Goal: Transaction & Acquisition: Book appointment/travel/reservation

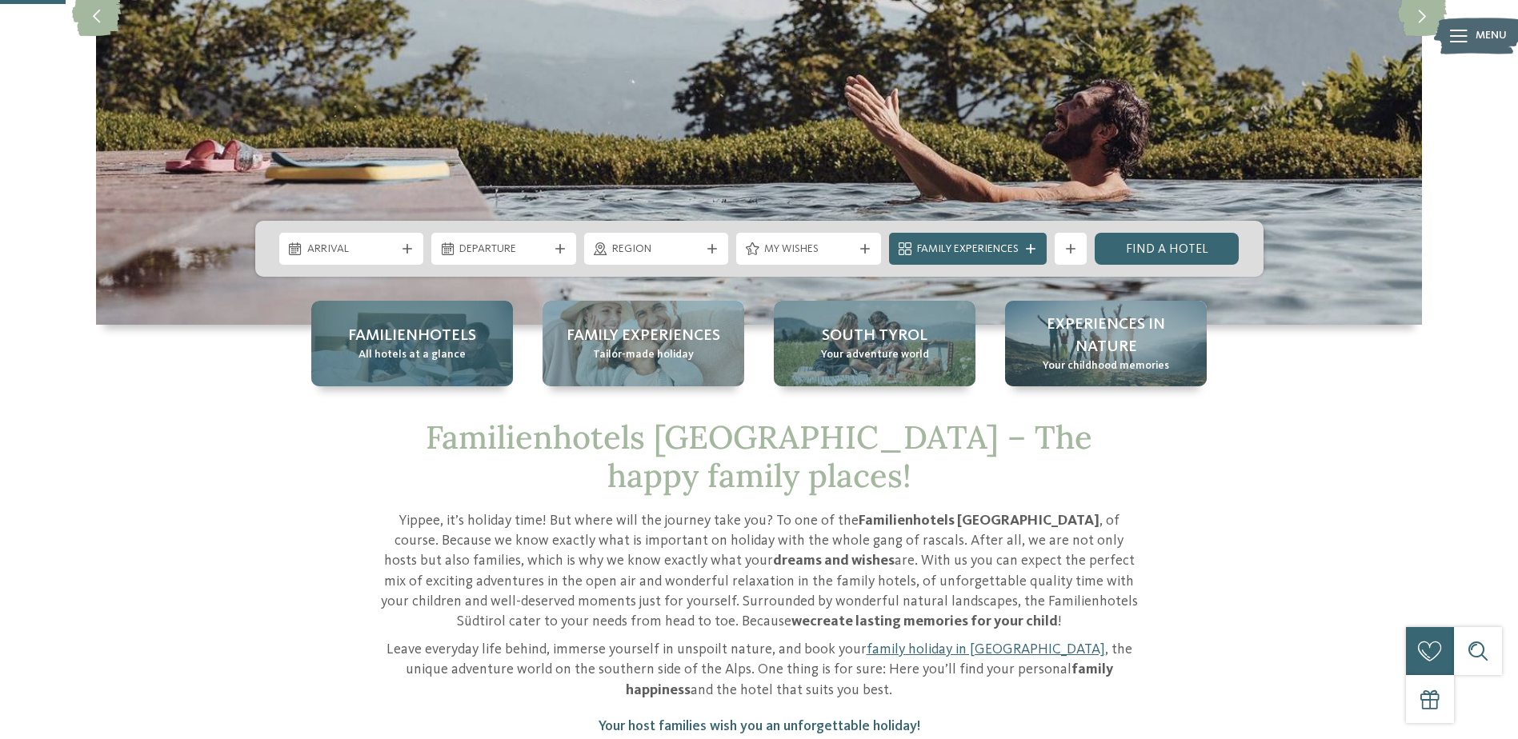
scroll to position [400, 0]
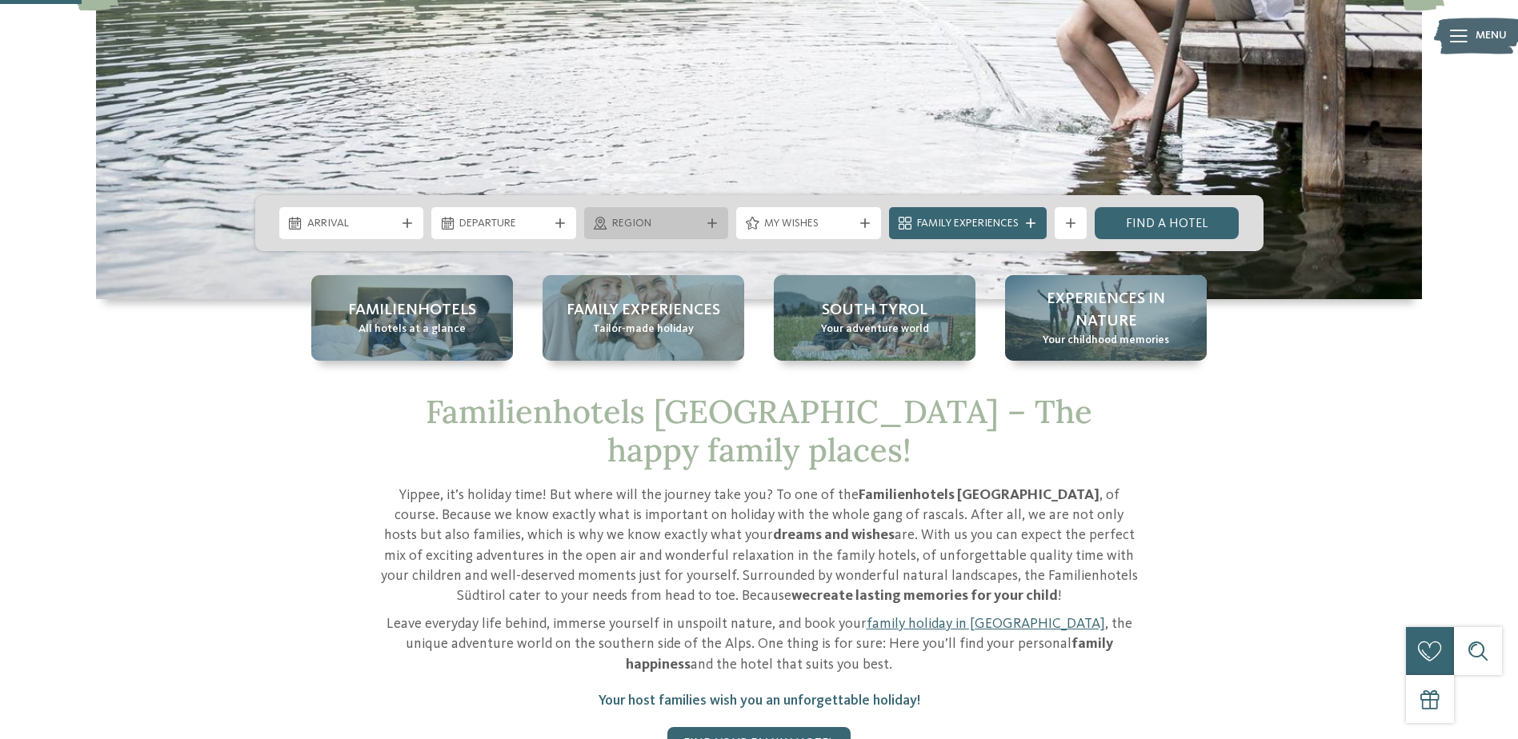
click at [645, 238] on div "Region" at bounding box center [656, 223] width 145 height 32
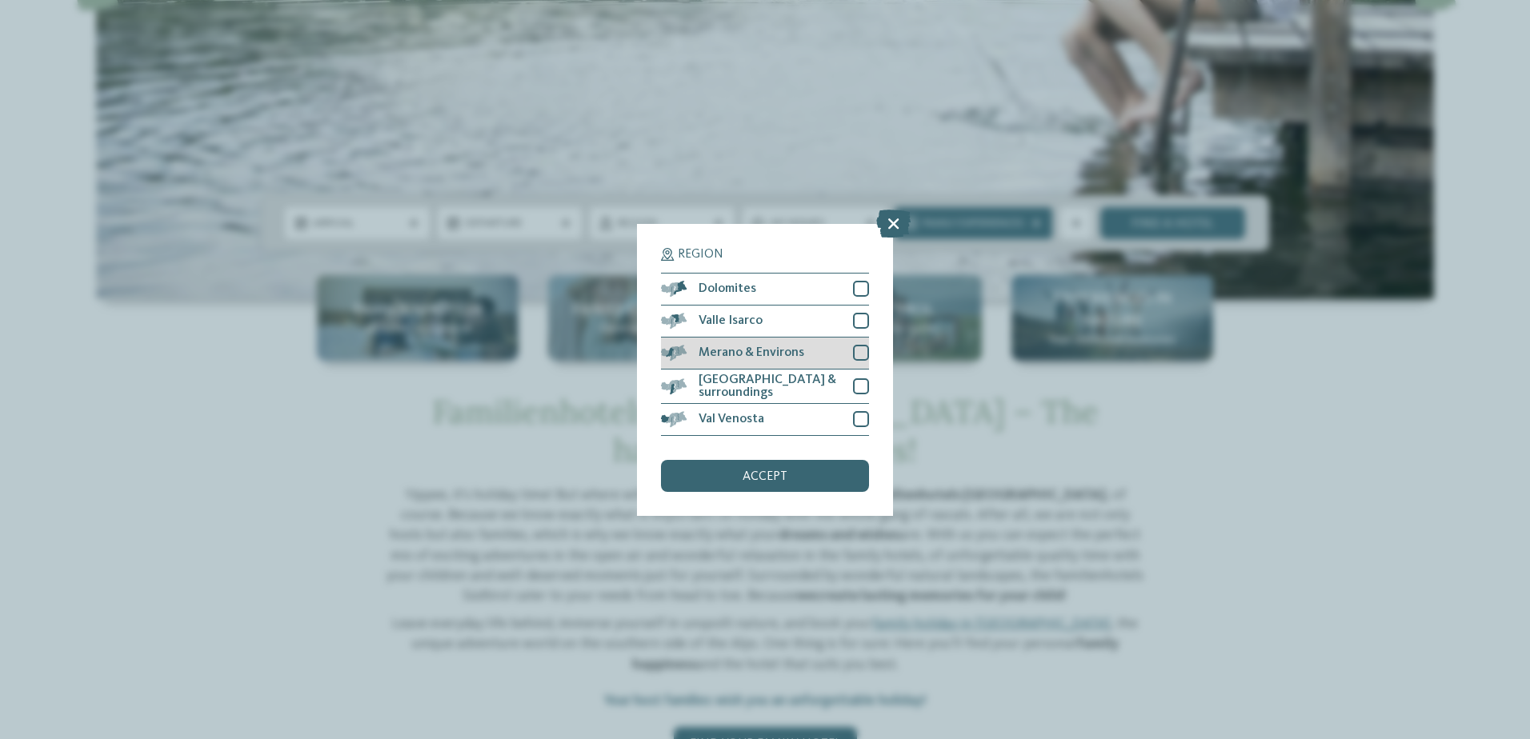
click at [731, 351] on span "Merano & Environs" at bounding box center [752, 353] width 106 height 13
click at [743, 379] on span "[GEOGRAPHIC_DATA] & surroundings" at bounding box center [770, 387] width 142 height 26
click at [750, 477] on span "accept" at bounding box center [765, 477] width 45 height 13
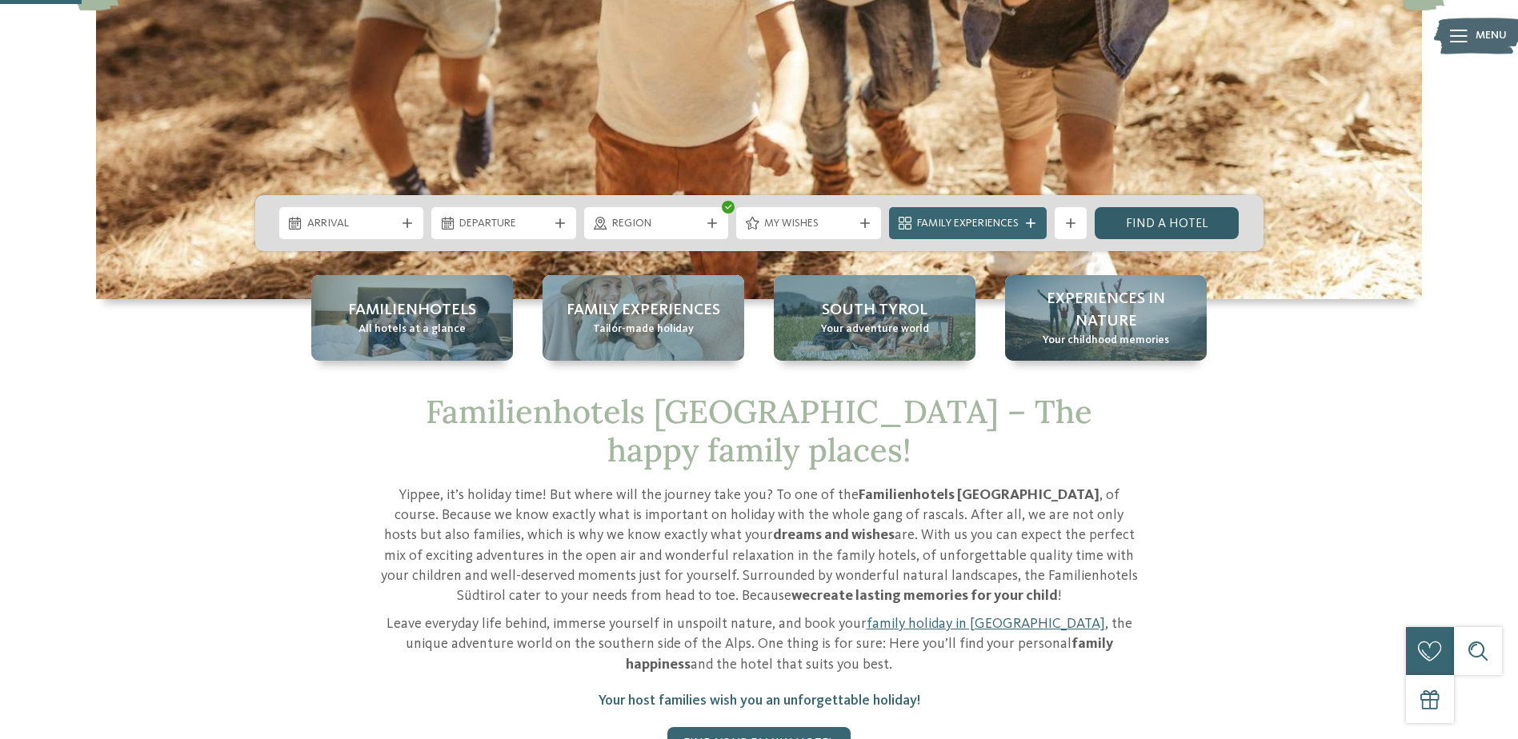
click at [1176, 228] on link "Find a hotel" at bounding box center [1167, 223] width 145 height 32
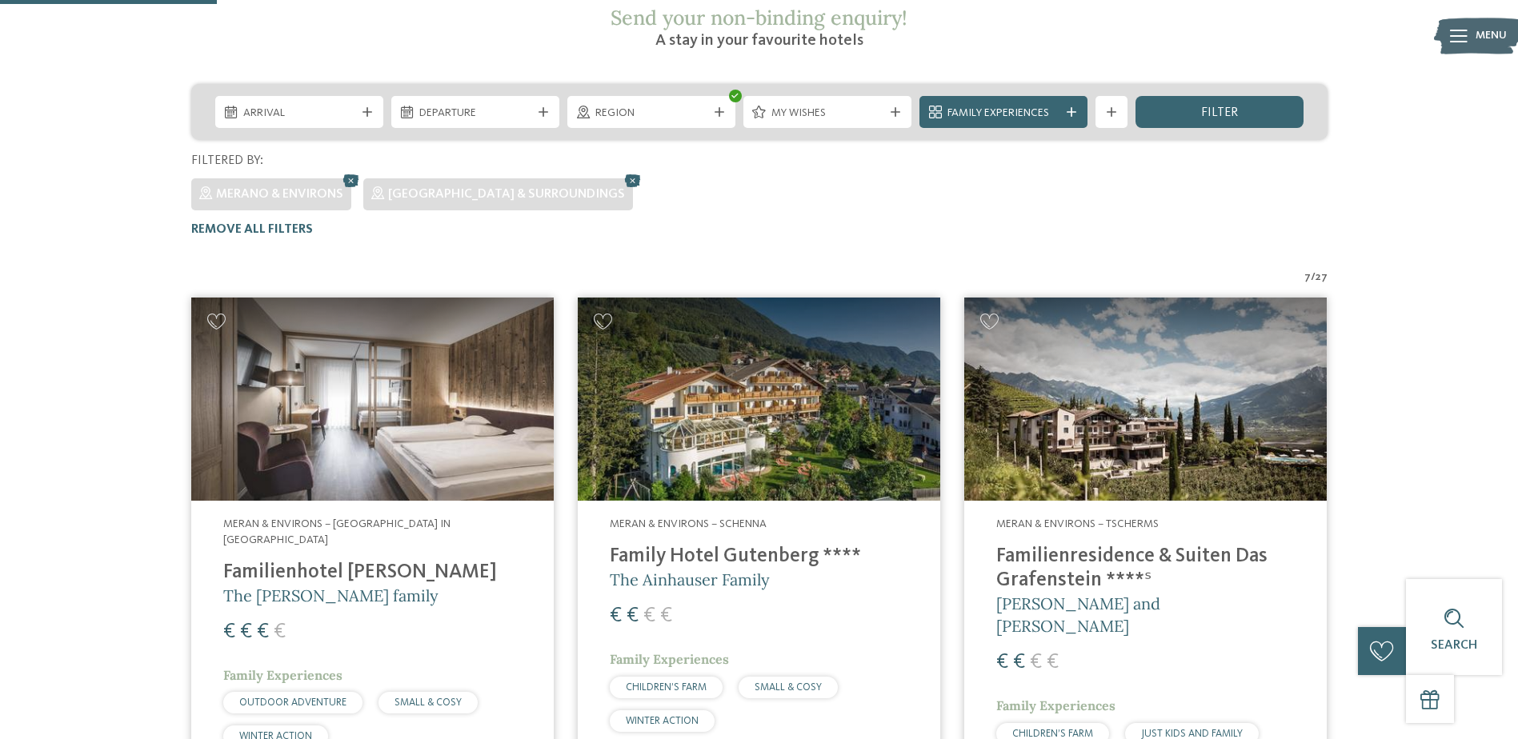
scroll to position [326, 0]
click at [1204, 107] on span "filter" at bounding box center [1219, 113] width 37 height 13
click at [1071, 108] on icon at bounding box center [1072, 113] width 10 height 10
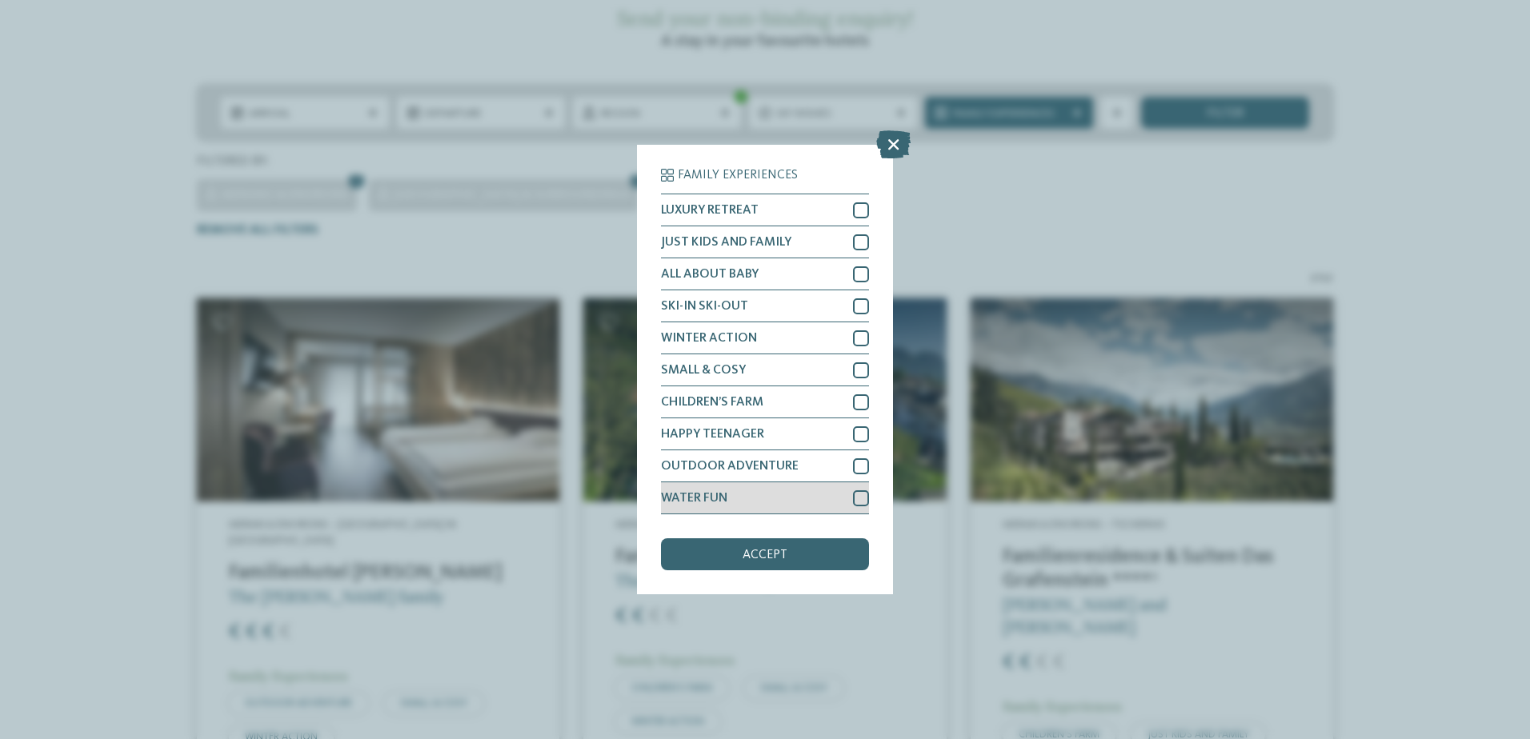
click at [692, 494] on span "WATER FUN" at bounding box center [694, 498] width 66 height 13
click at [729, 550] on div "accept" at bounding box center [765, 555] width 208 height 32
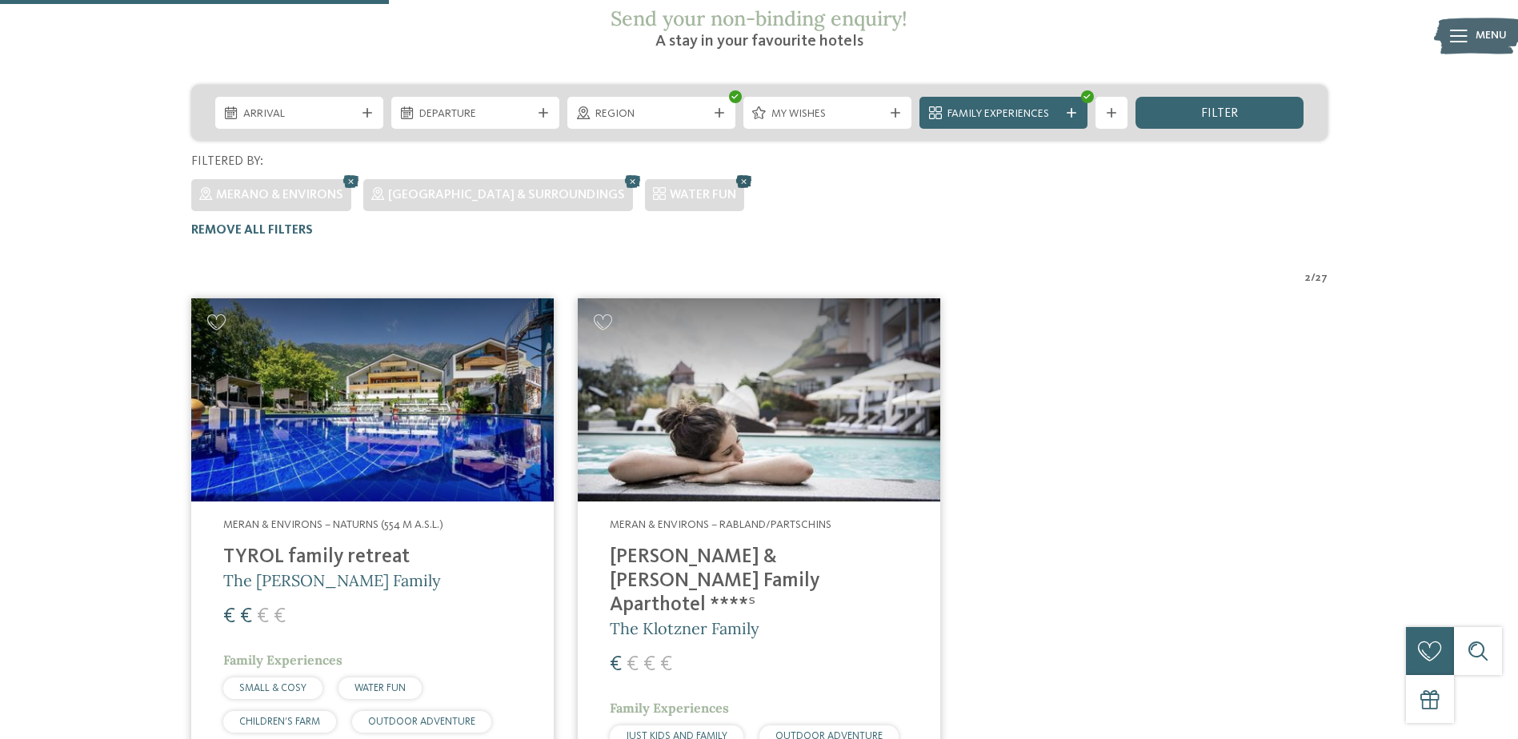
click at [732, 171] on icon at bounding box center [744, 181] width 24 height 21
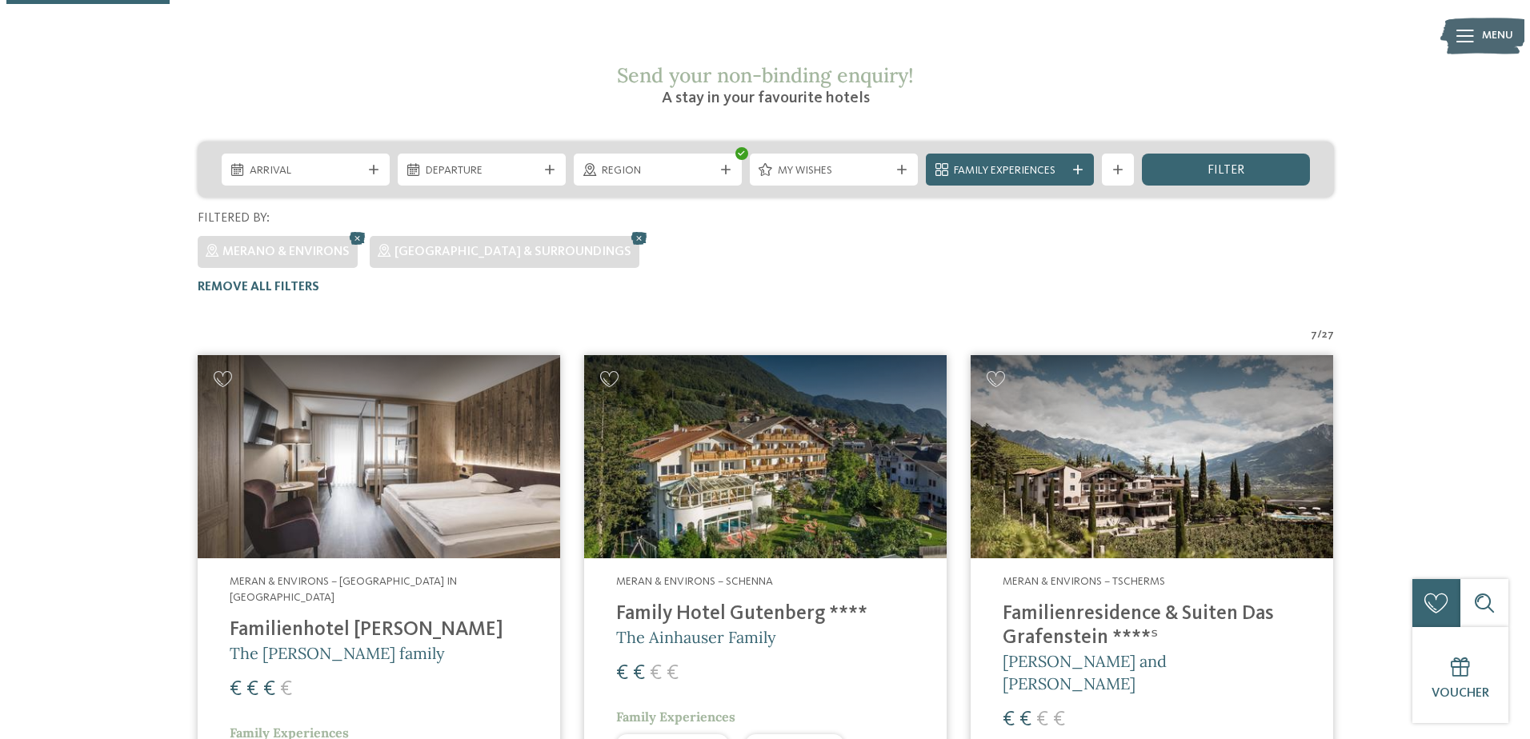
scroll to position [246, 0]
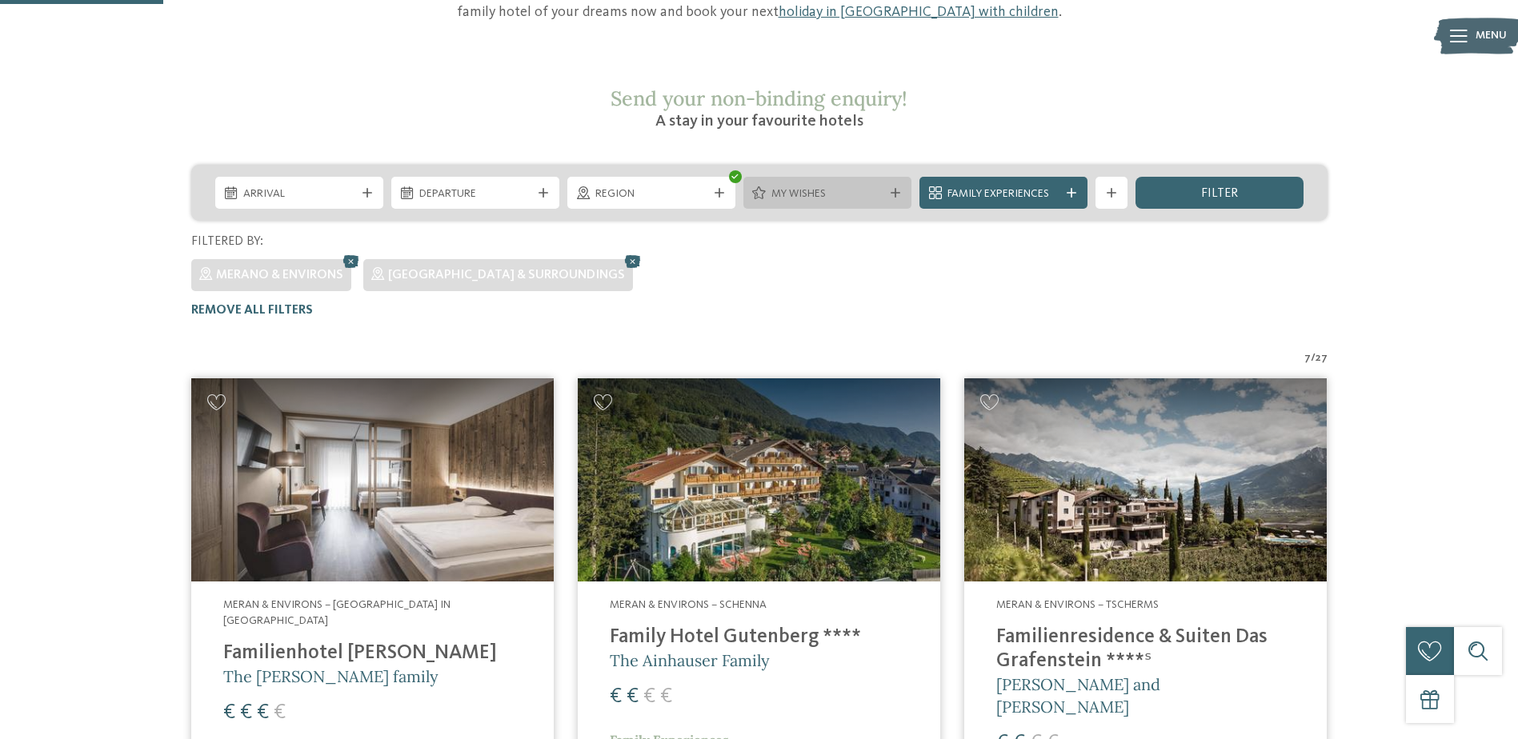
click at [827, 186] on span "My wishes" at bounding box center [827, 194] width 112 height 16
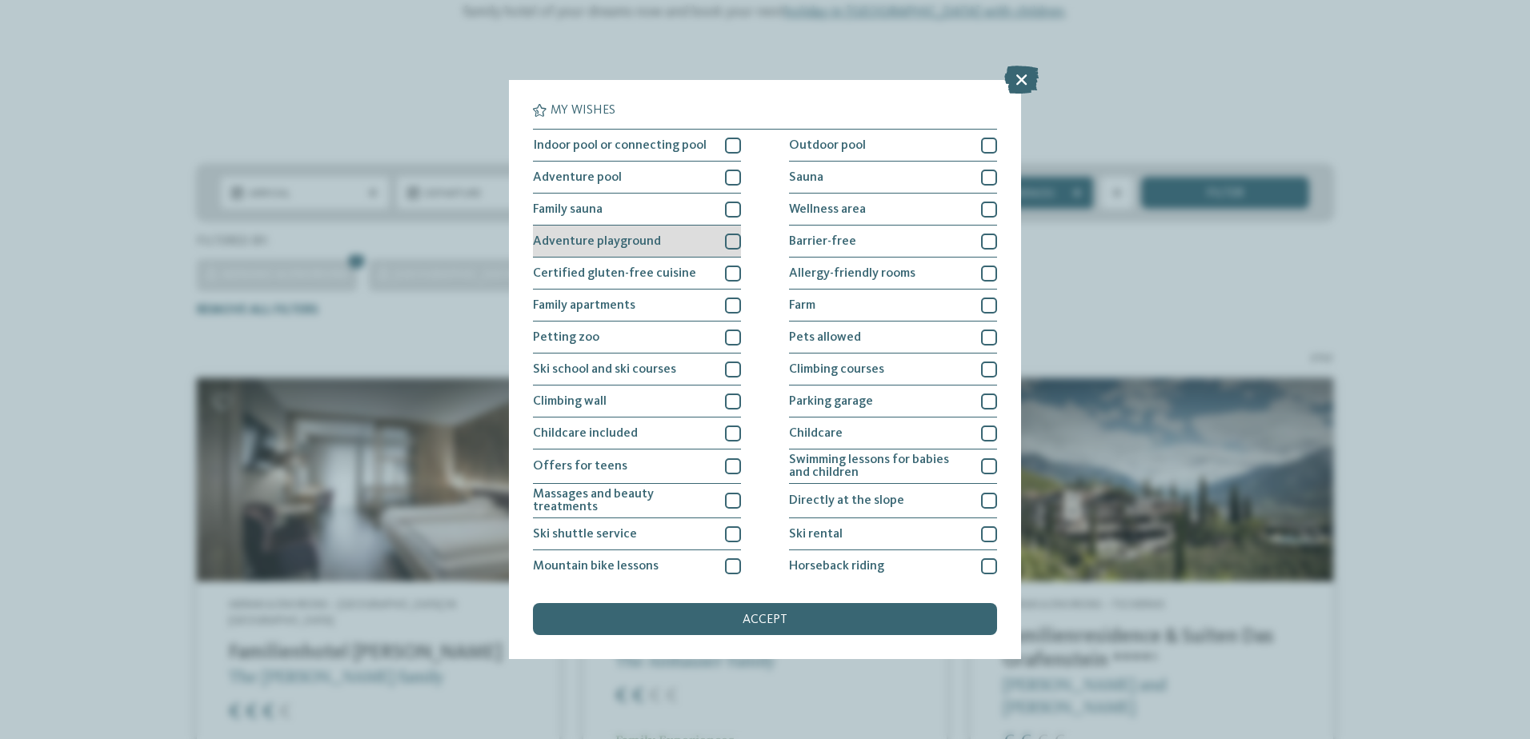
click at [725, 238] on div at bounding box center [733, 242] width 16 height 16
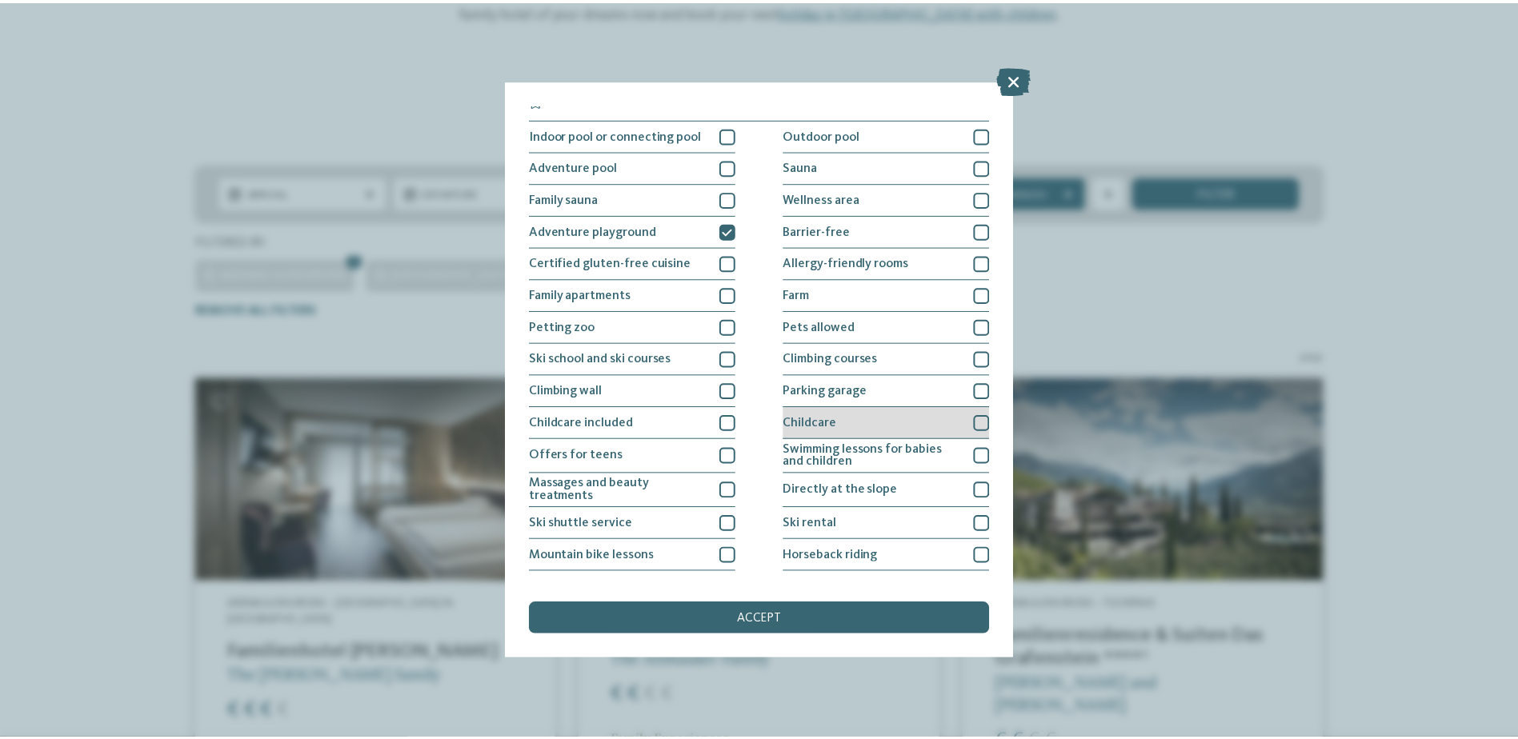
scroll to position [0, 0]
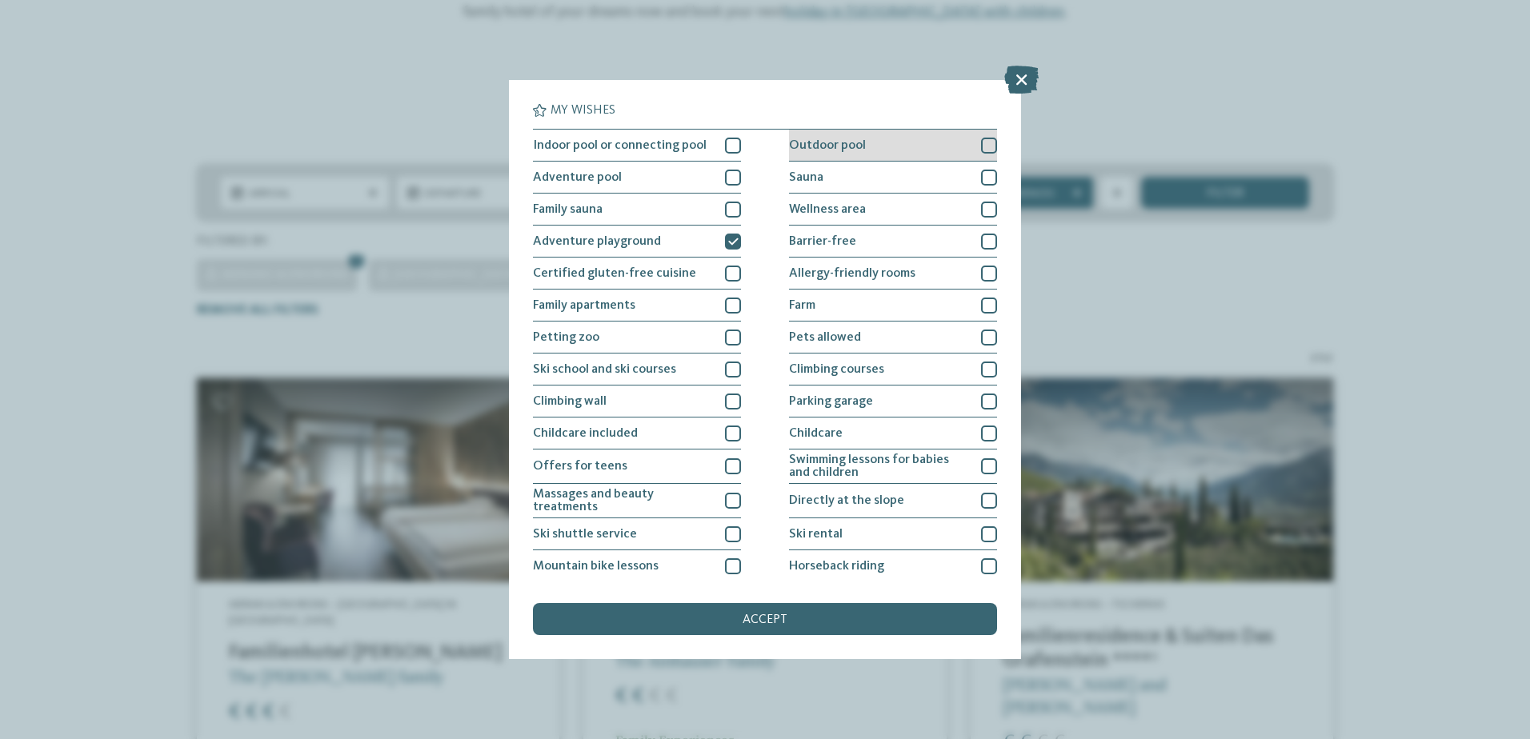
click at [825, 136] on div "Outdoor pool" at bounding box center [893, 146] width 208 height 32
click at [731, 623] on div "accept" at bounding box center [765, 619] width 464 height 32
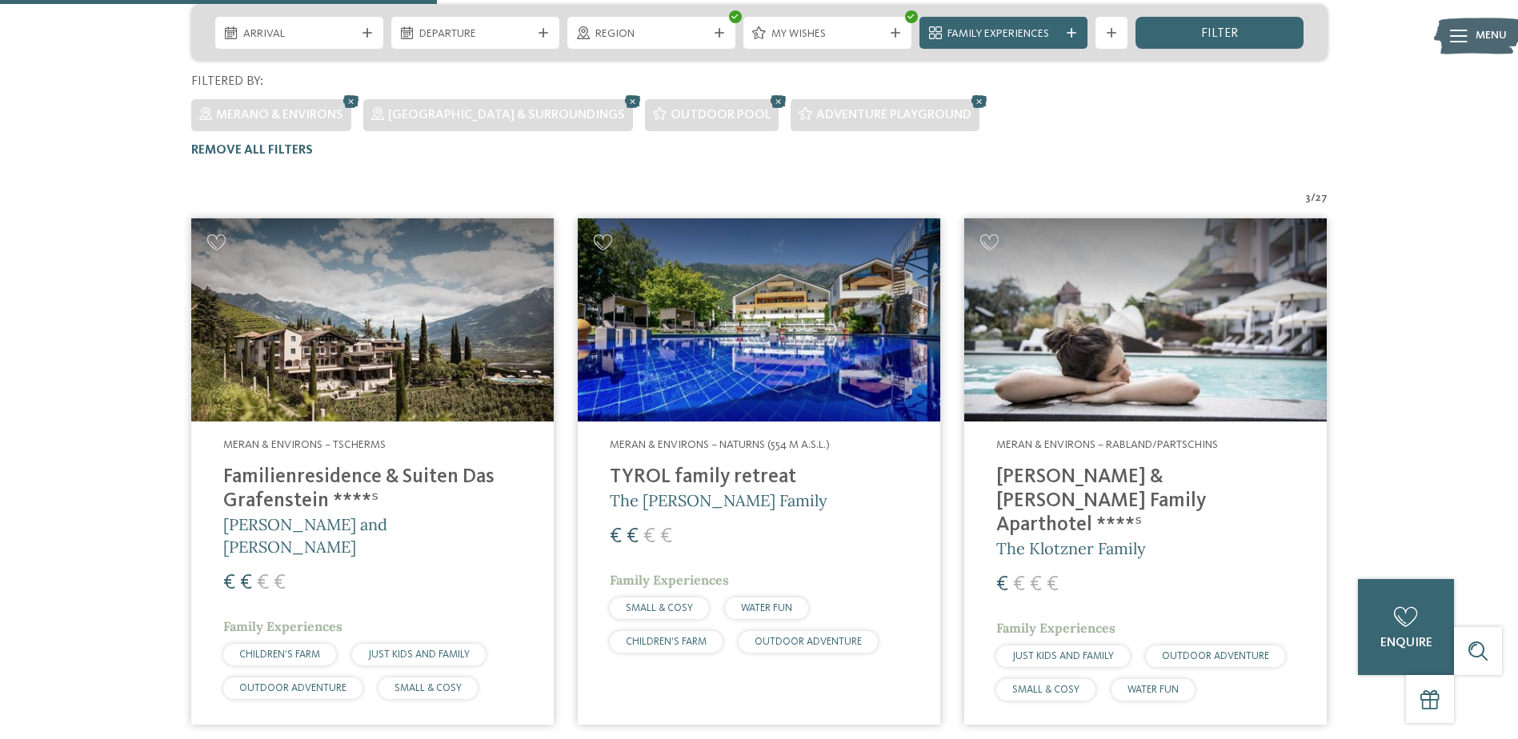
scroll to position [326, 0]
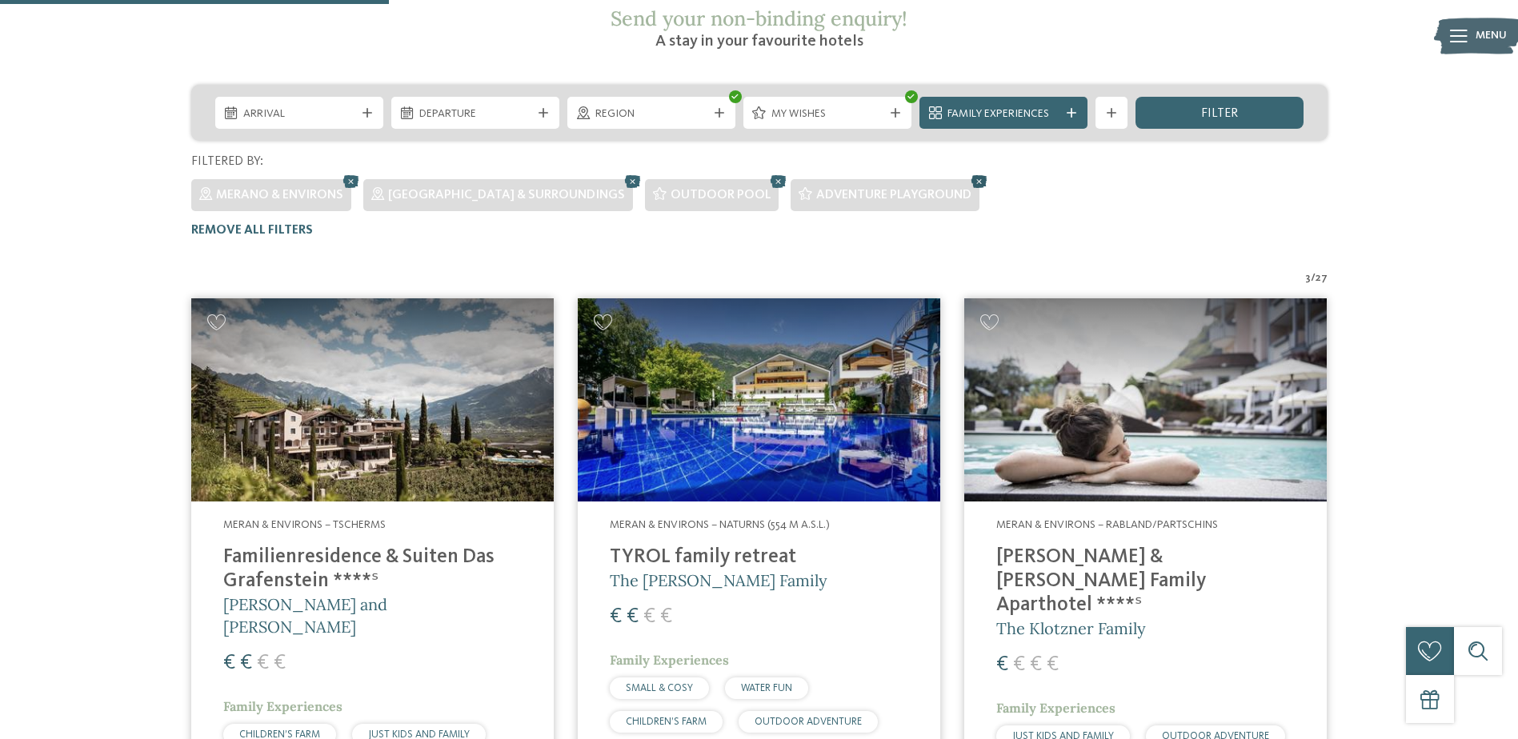
click at [967, 171] on icon at bounding box center [979, 181] width 24 height 21
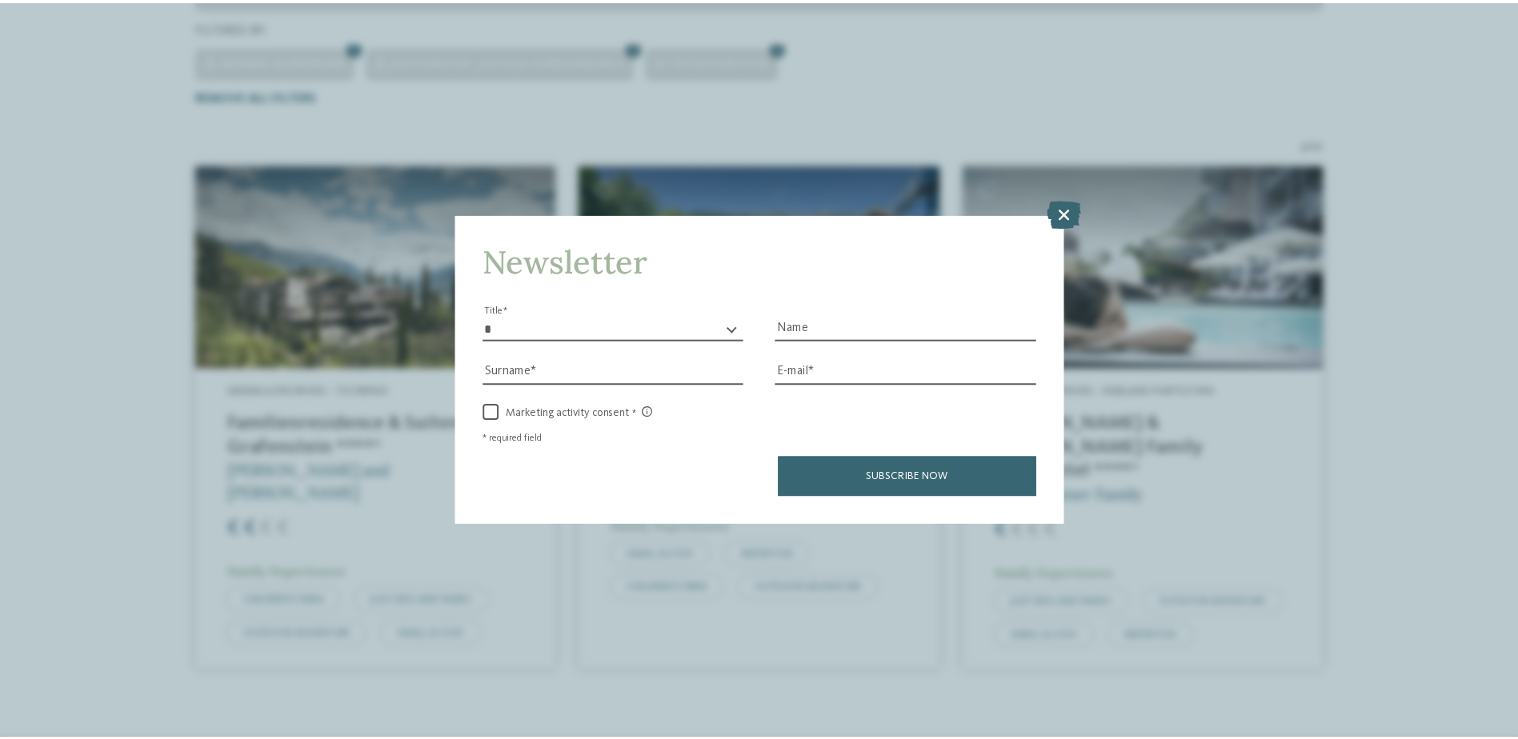
scroll to position [487, 0]
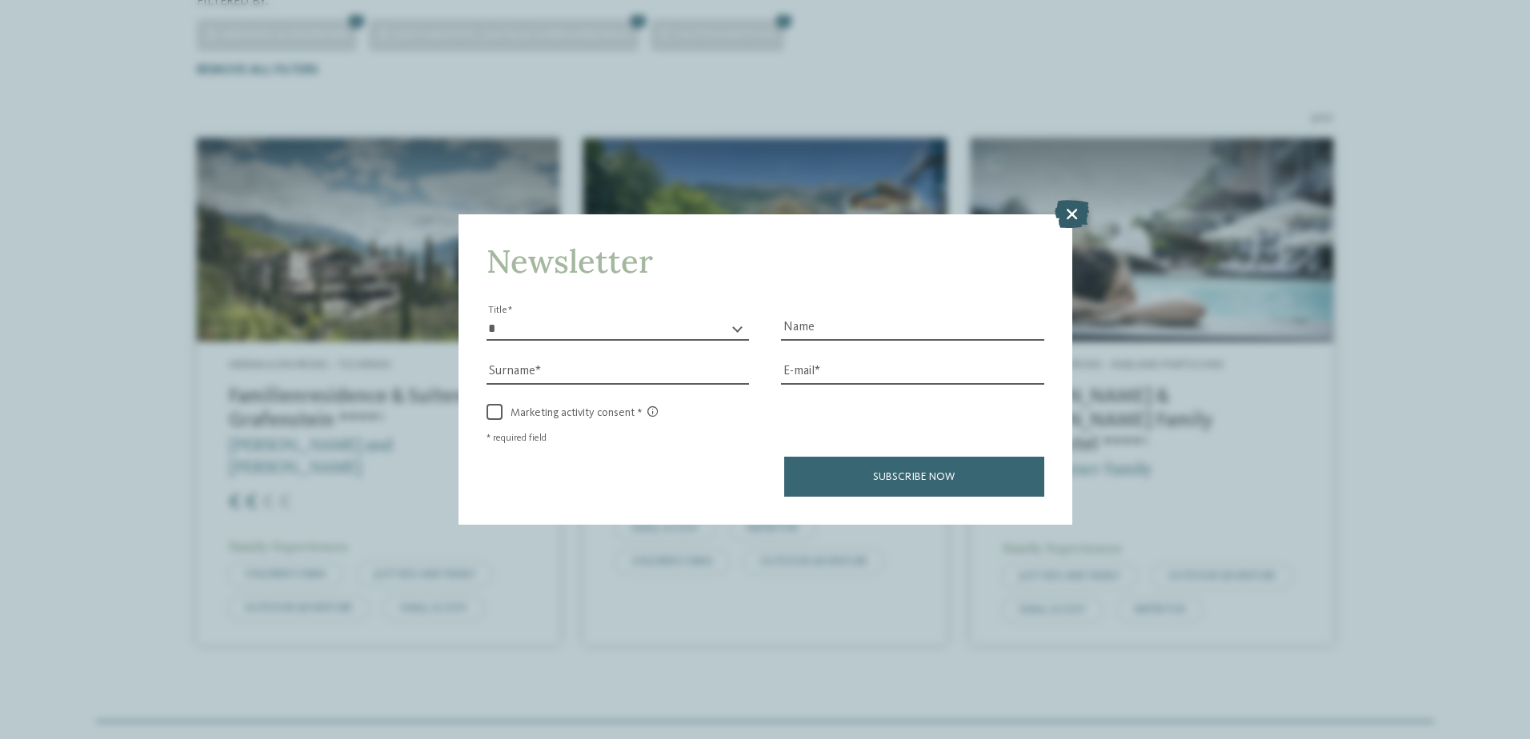
click at [1080, 214] on icon at bounding box center [1072, 213] width 34 height 28
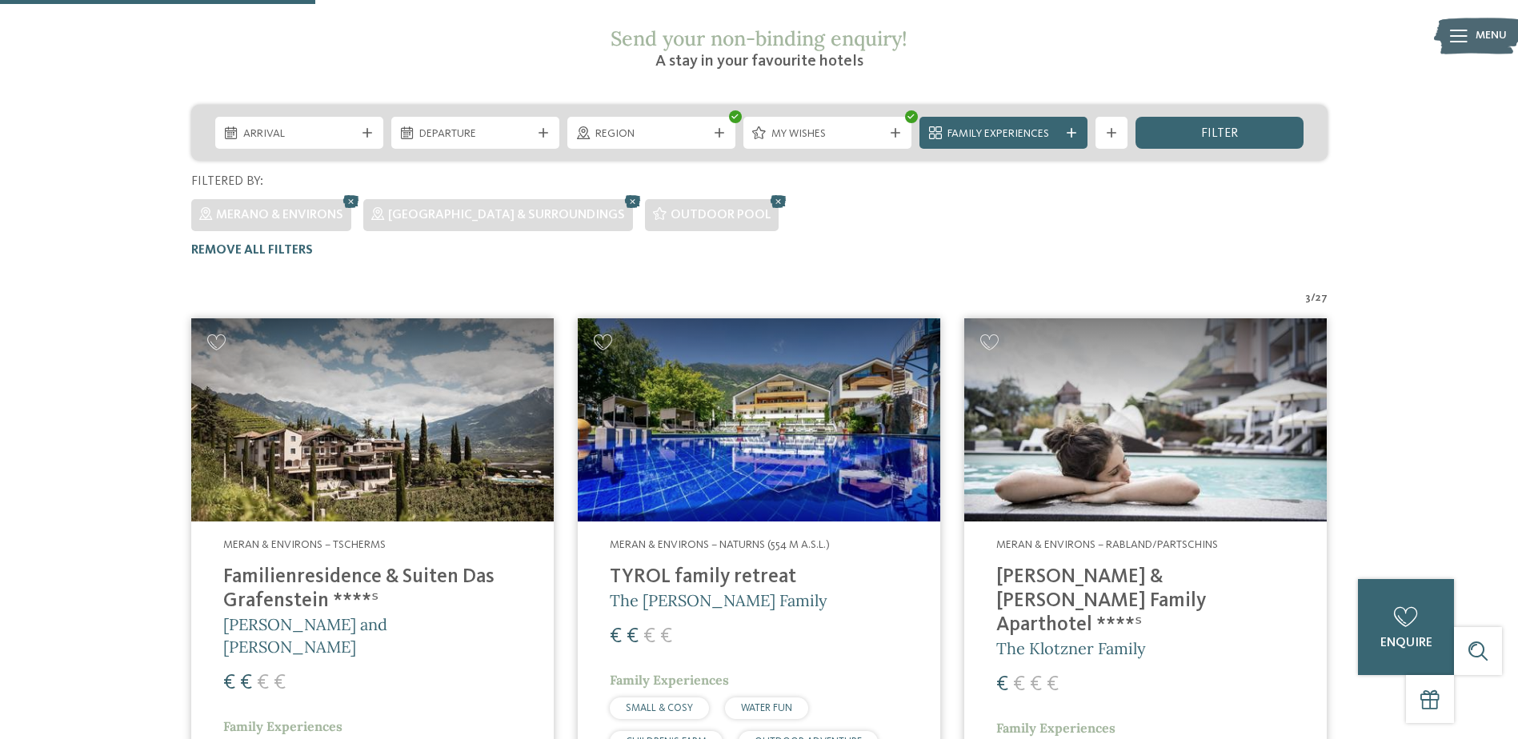
scroll to position [326, 0]
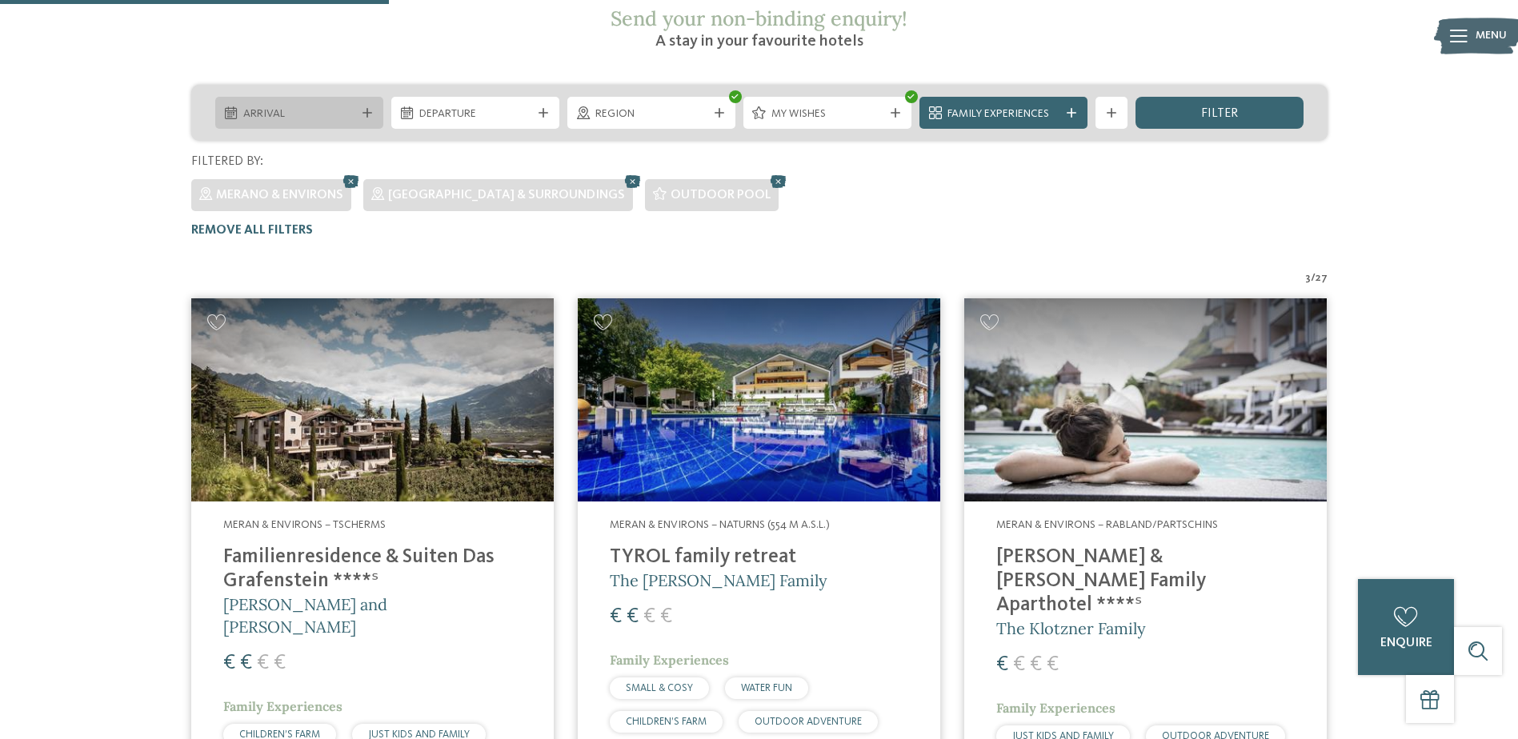
click at [340, 106] on span "Arrival" at bounding box center [299, 114] width 112 height 16
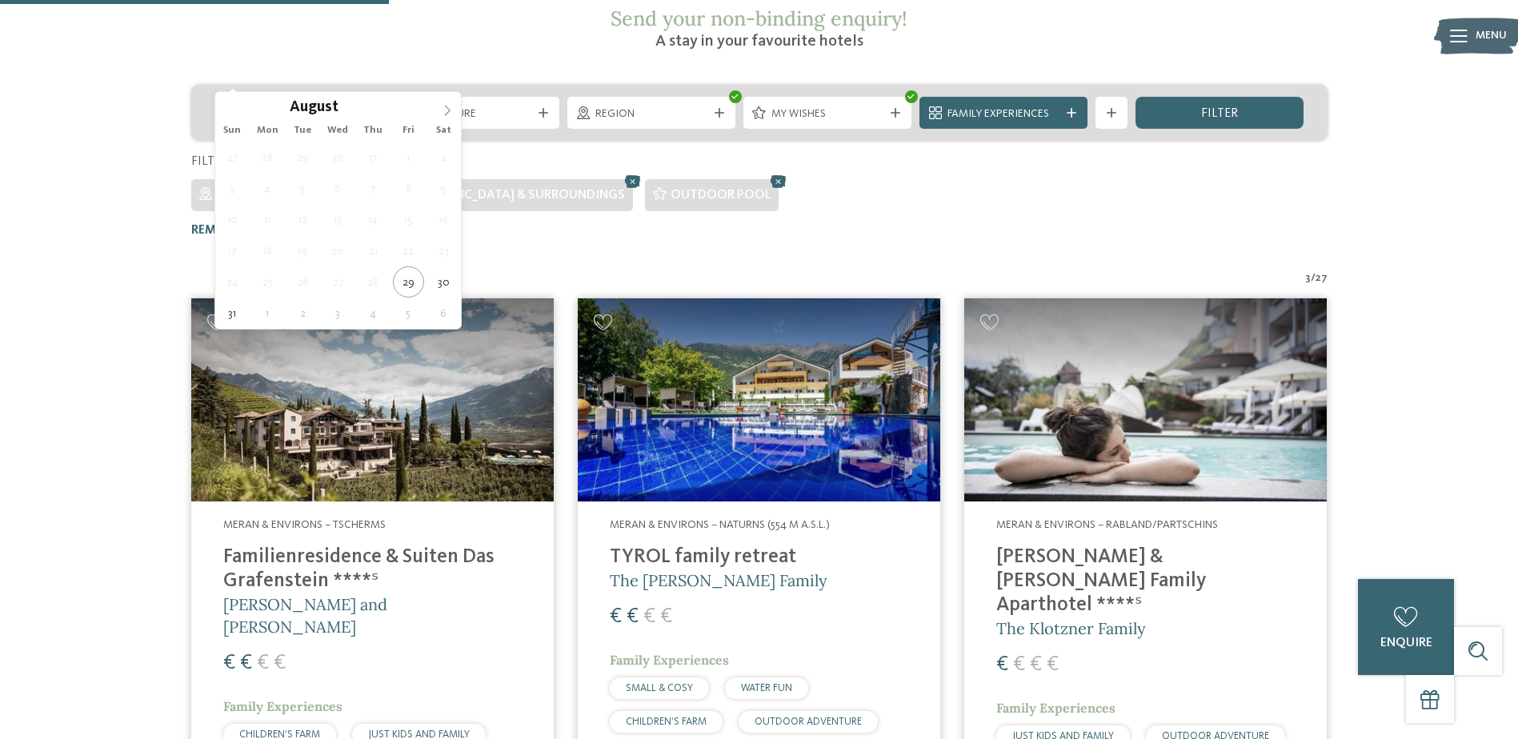
click at [453, 112] on icon at bounding box center [447, 110] width 11 height 11
click at [449, 110] on icon at bounding box center [447, 110] width 11 height 11
click at [883, 153] on div "Filtered by:" at bounding box center [759, 162] width 1136 height 18
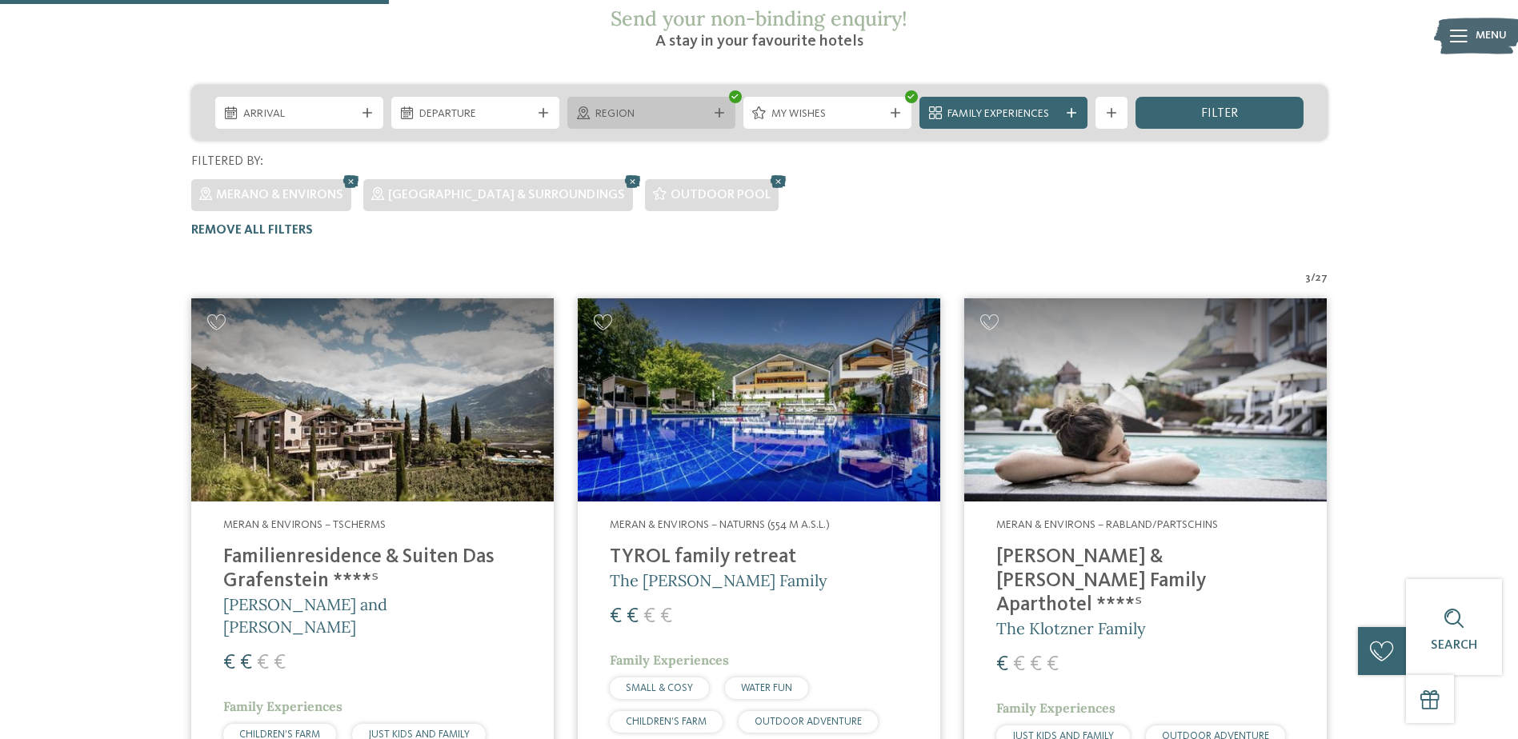
click at [693, 106] on span "Region" at bounding box center [651, 114] width 112 height 16
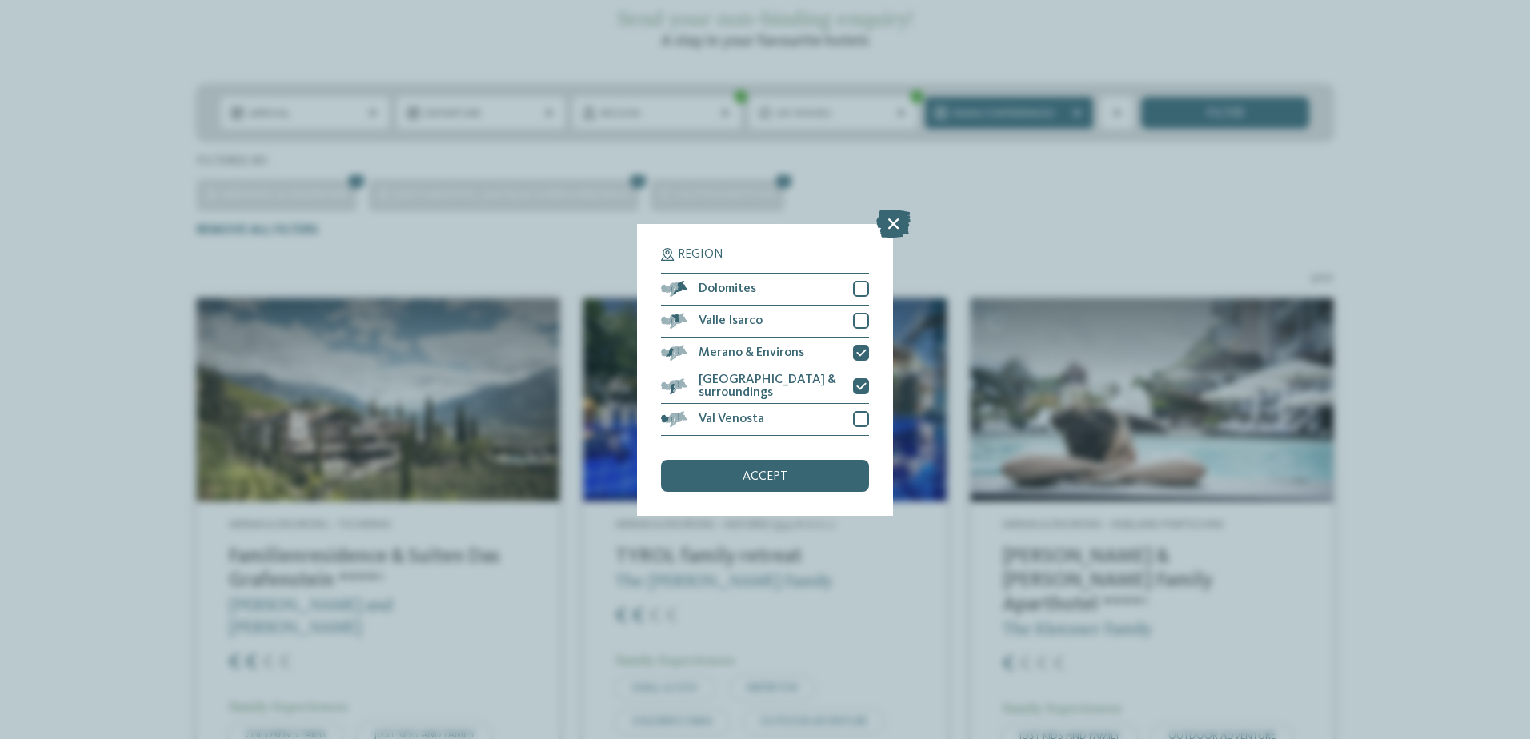
click at [21, 275] on div "Region Dolomites" at bounding box center [765, 369] width 1530 height 739
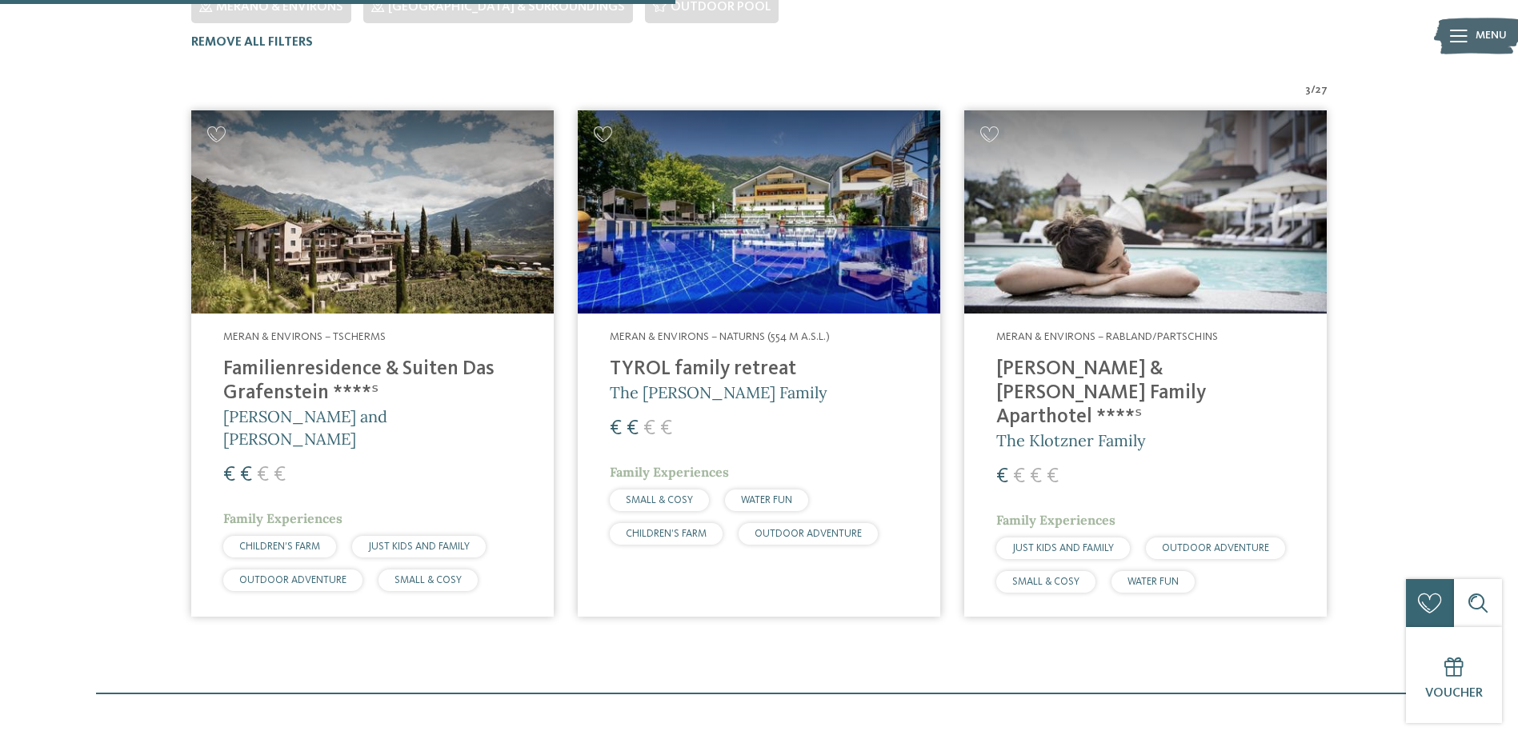
scroll to position [487, 0]
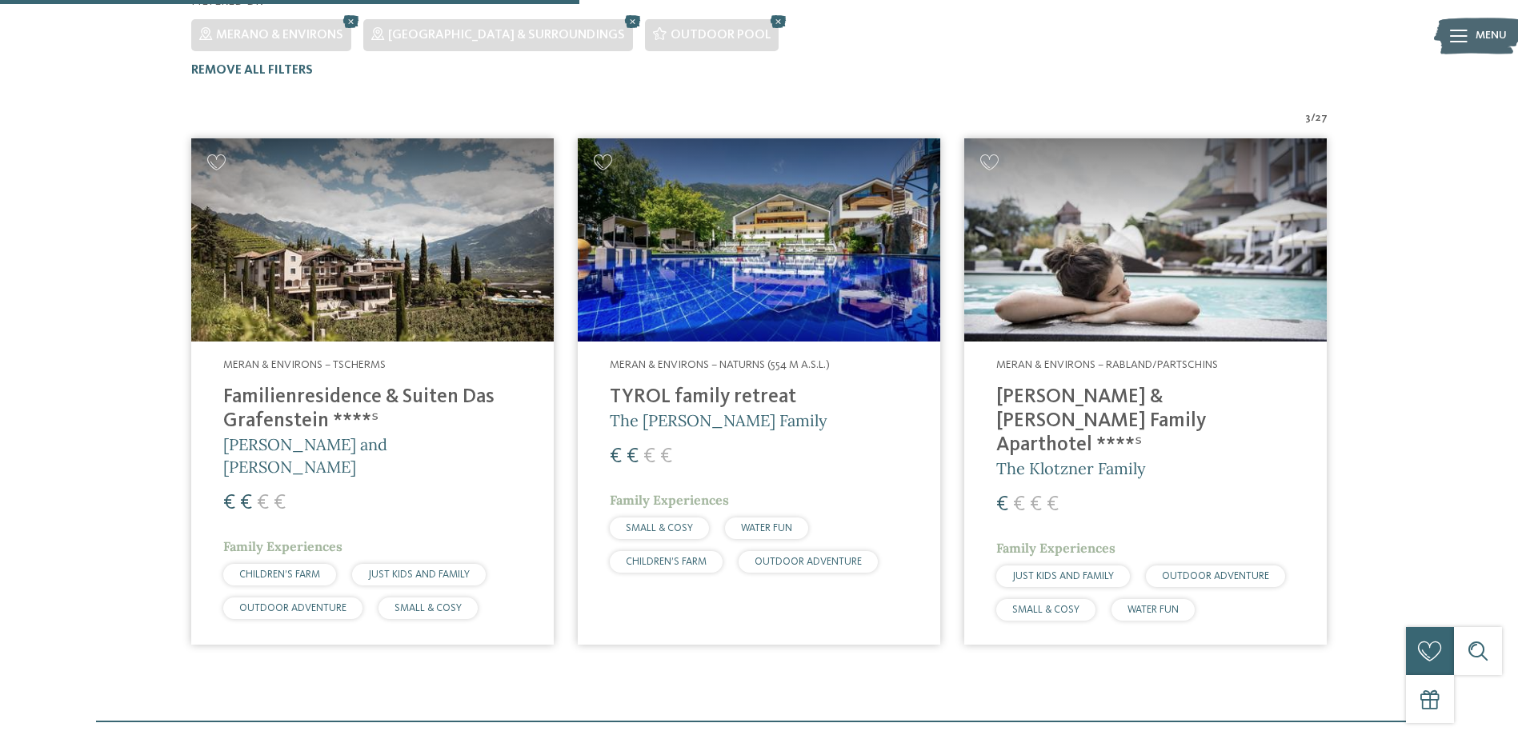
click at [399, 176] on img at bounding box center [372, 240] width 363 height 204
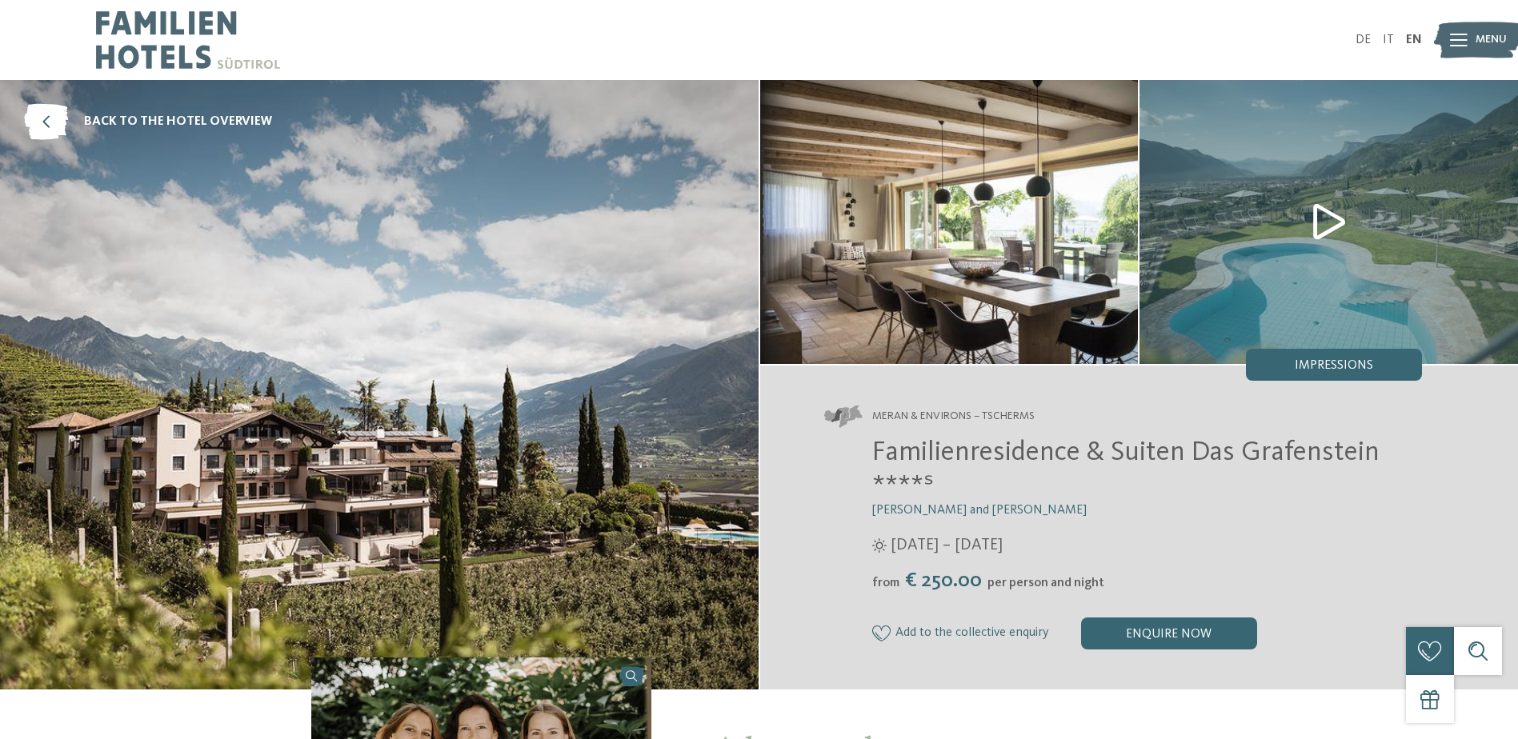
click at [1313, 226] on img at bounding box center [1329, 222] width 379 height 284
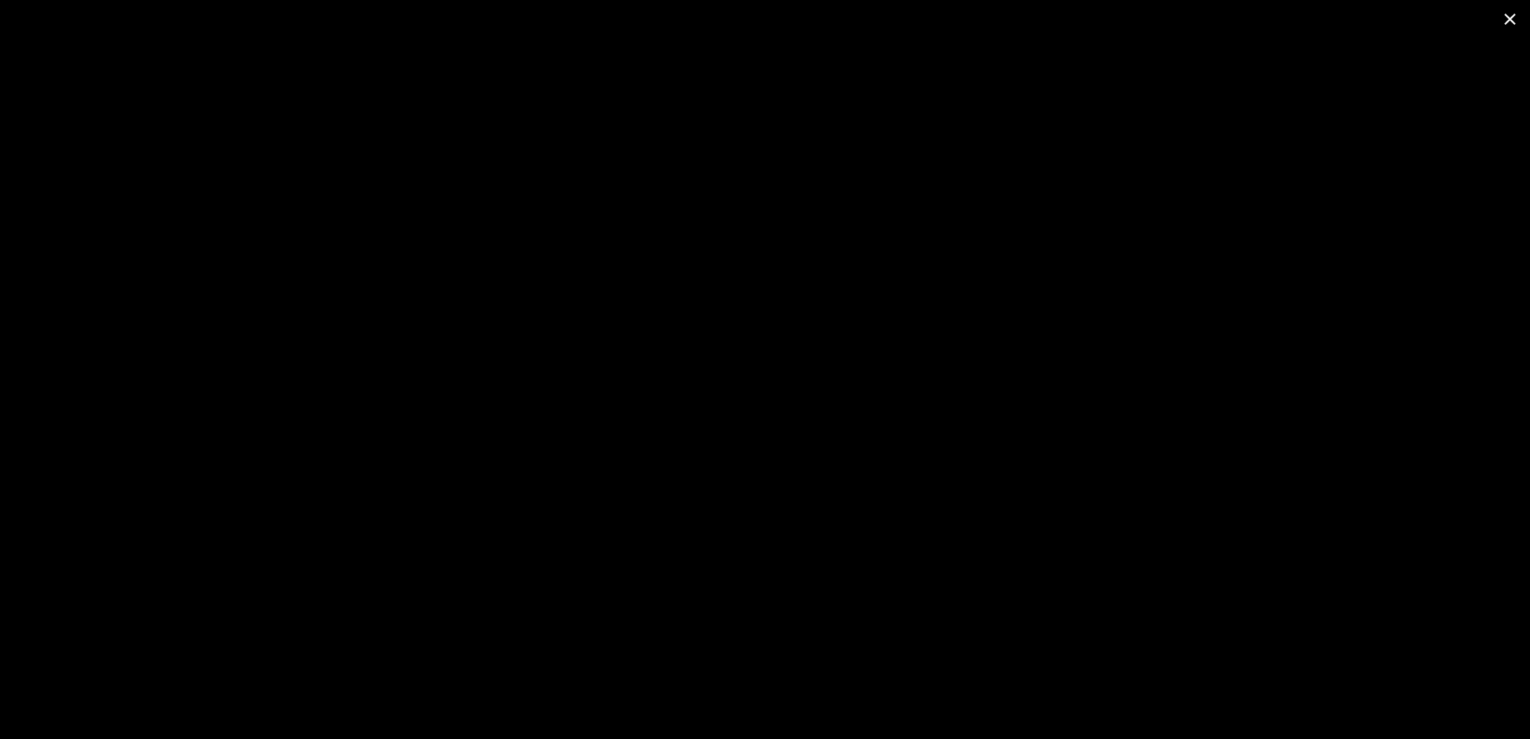
click at [1510, 18] on span at bounding box center [1510, 19] width 40 height 38
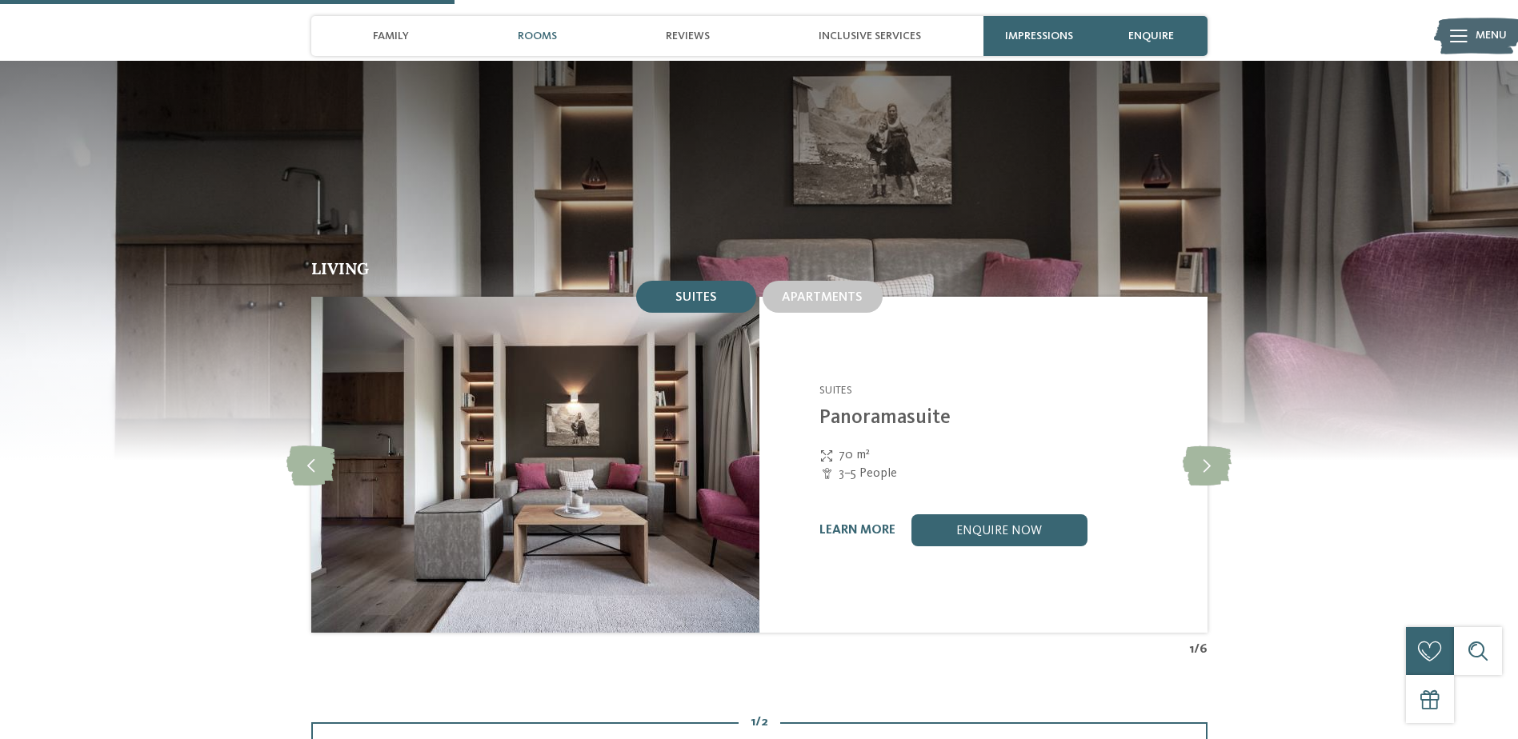
scroll to position [1520, 0]
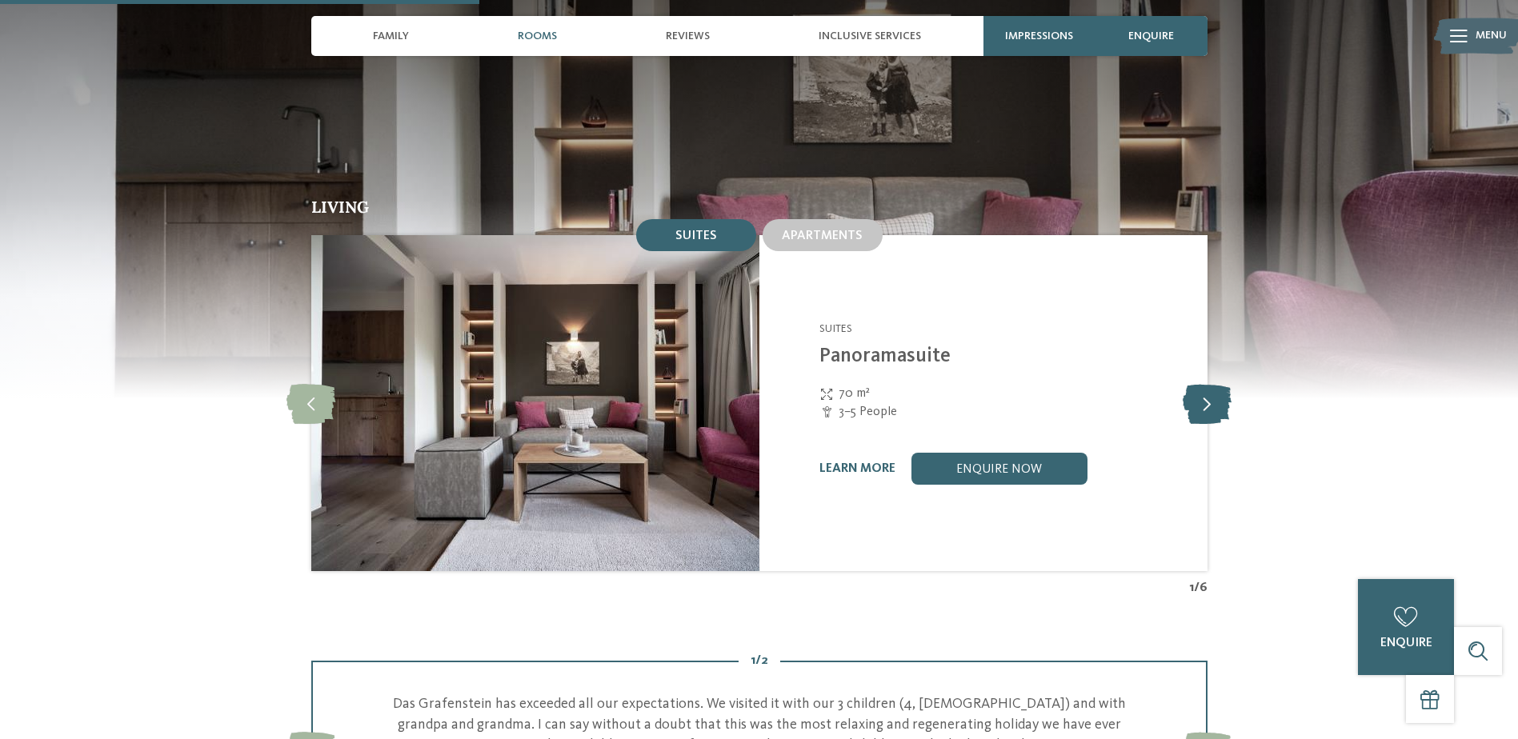
click at [1229, 393] on icon at bounding box center [1207, 403] width 49 height 40
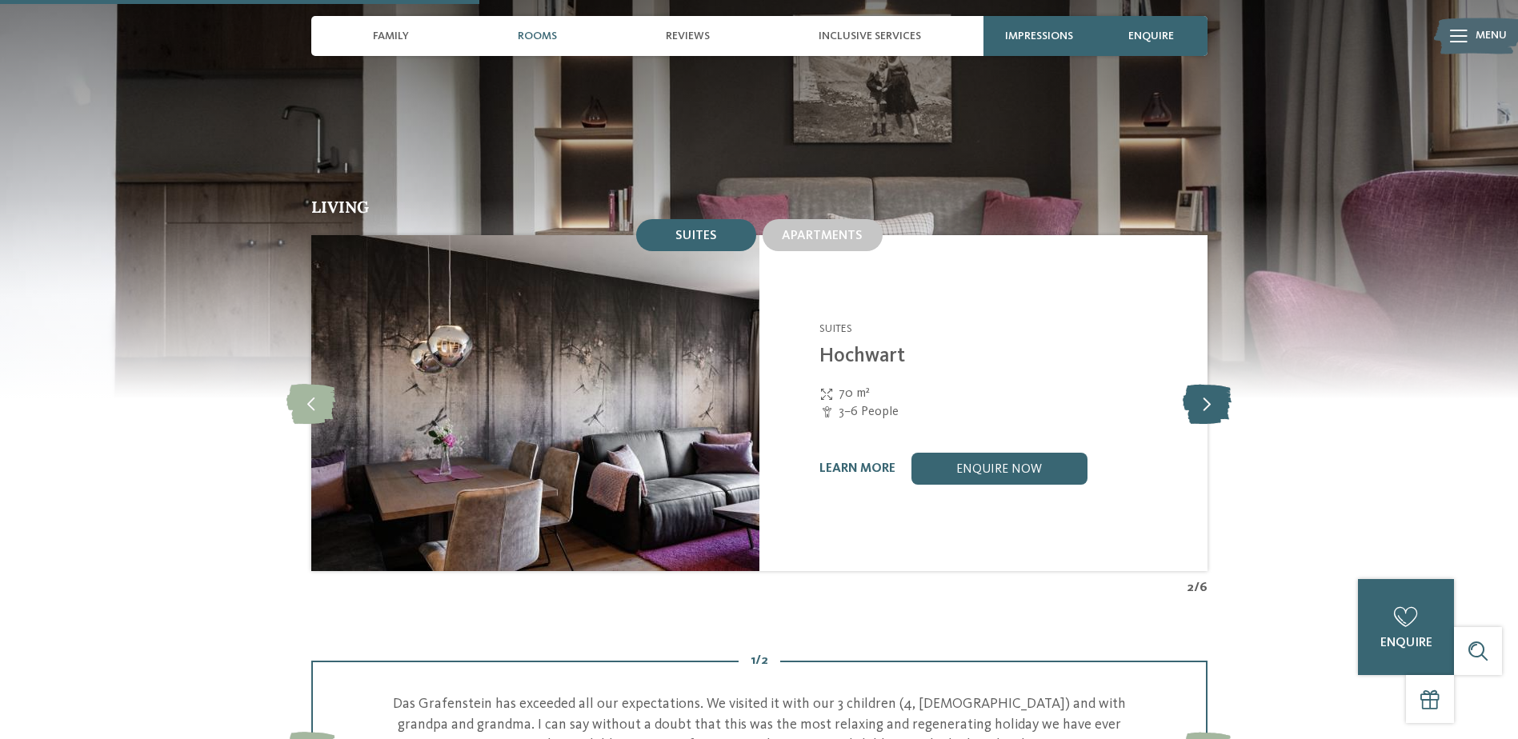
click at [1229, 393] on icon at bounding box center [1207, 403] width 49 height 40
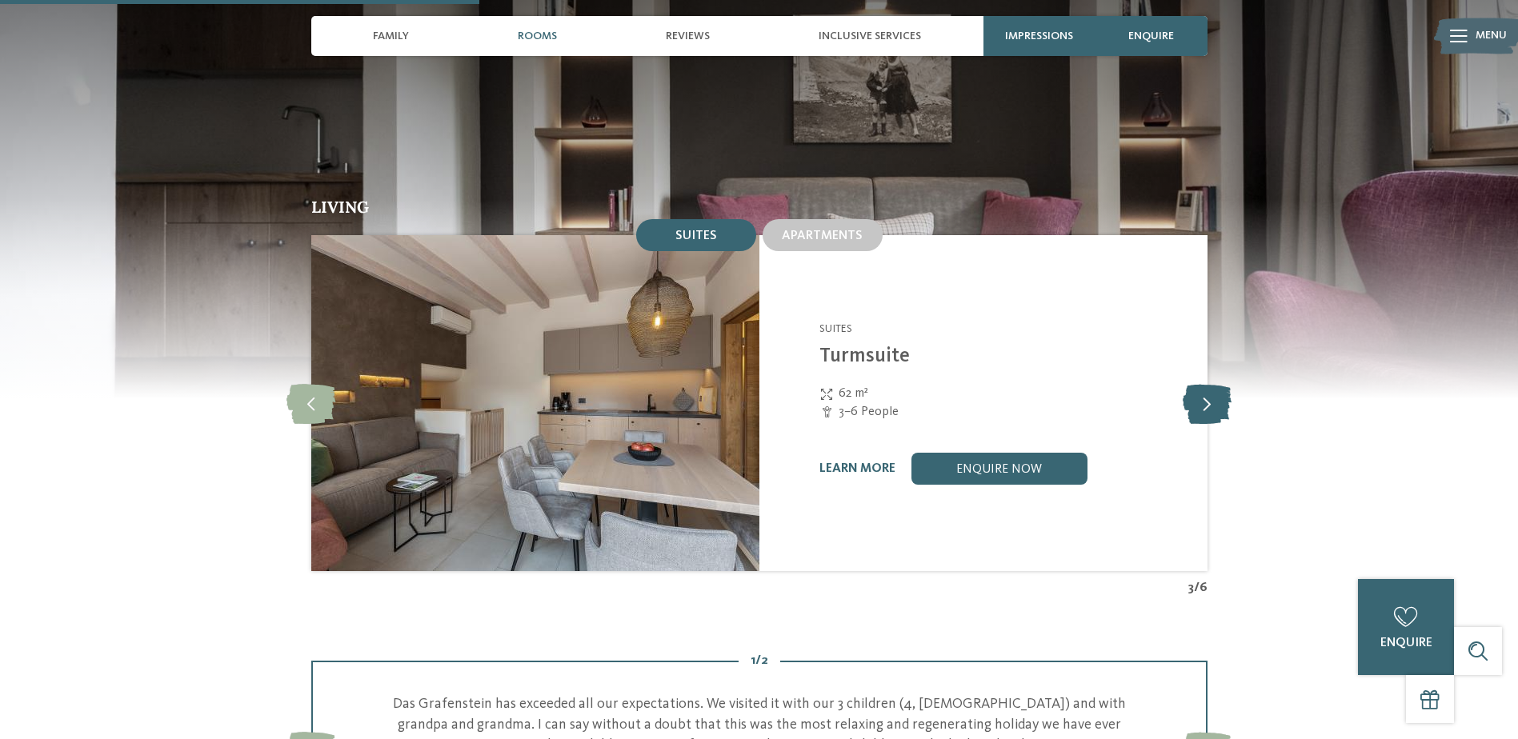
click at [1229, 393] on icon at bounding box center [1207, 403] width 49 height 40
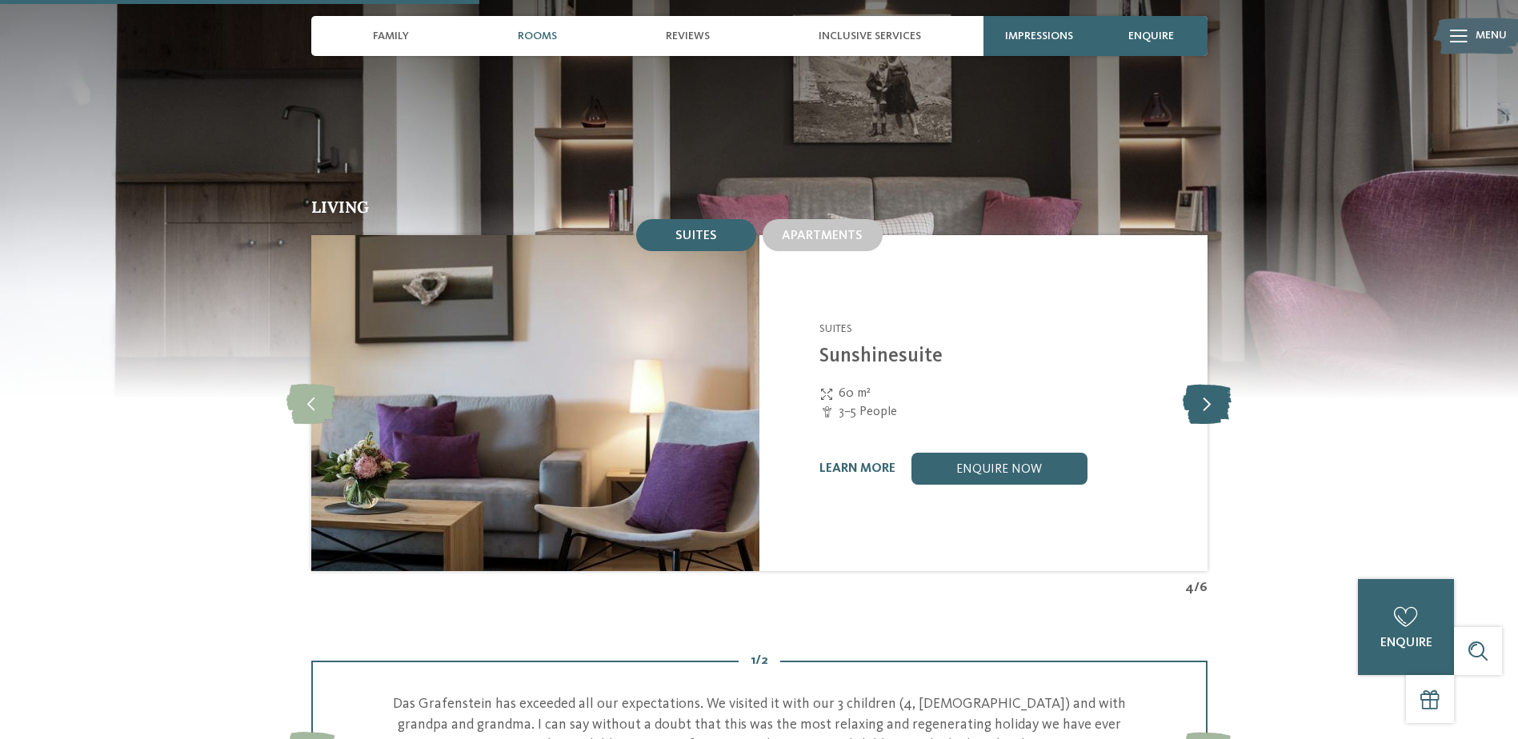
click at [1229, 393] on icon at bounding box center [1207, 403] width 49 height 40
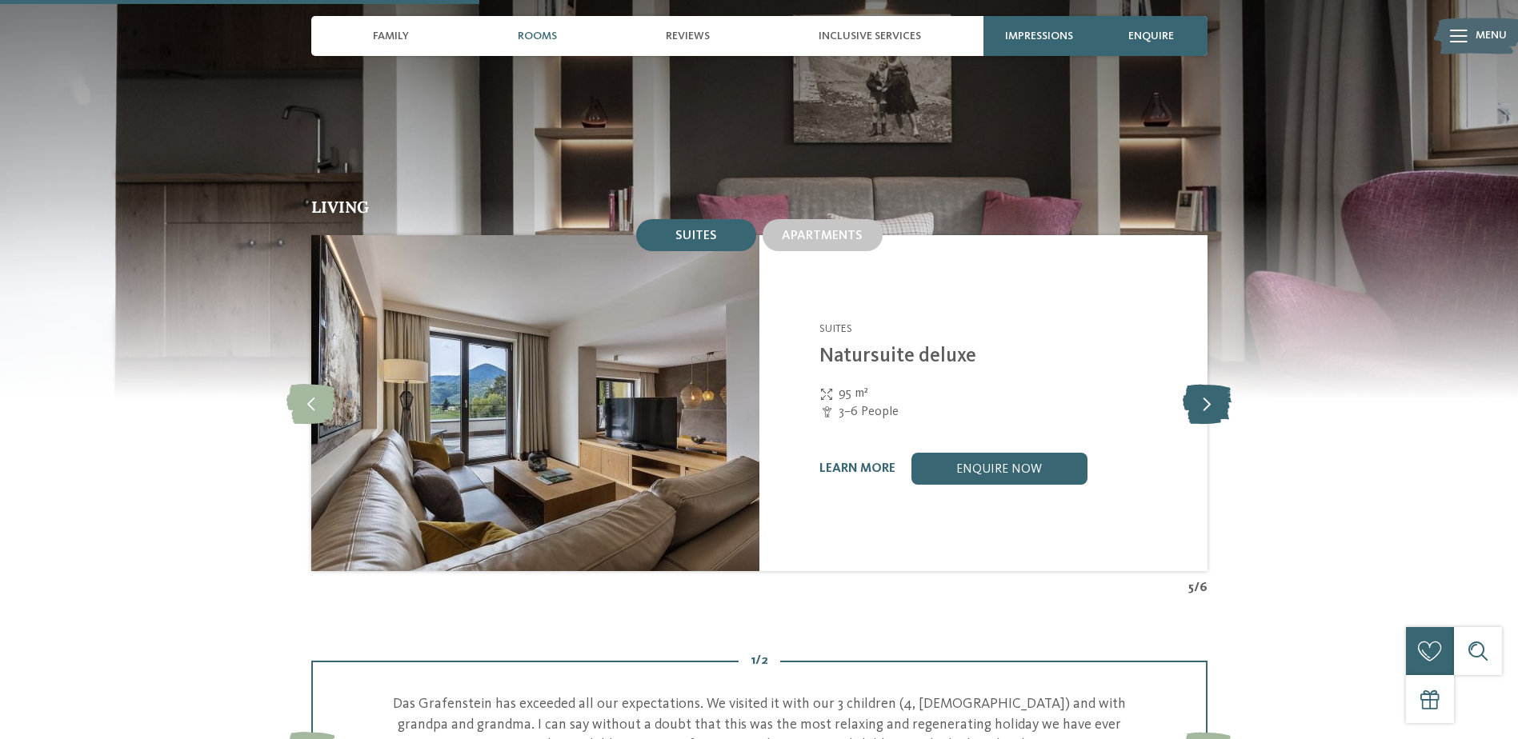
click at [1229, 393] on icon at bounding box center [1207, 403] width 49 height 40
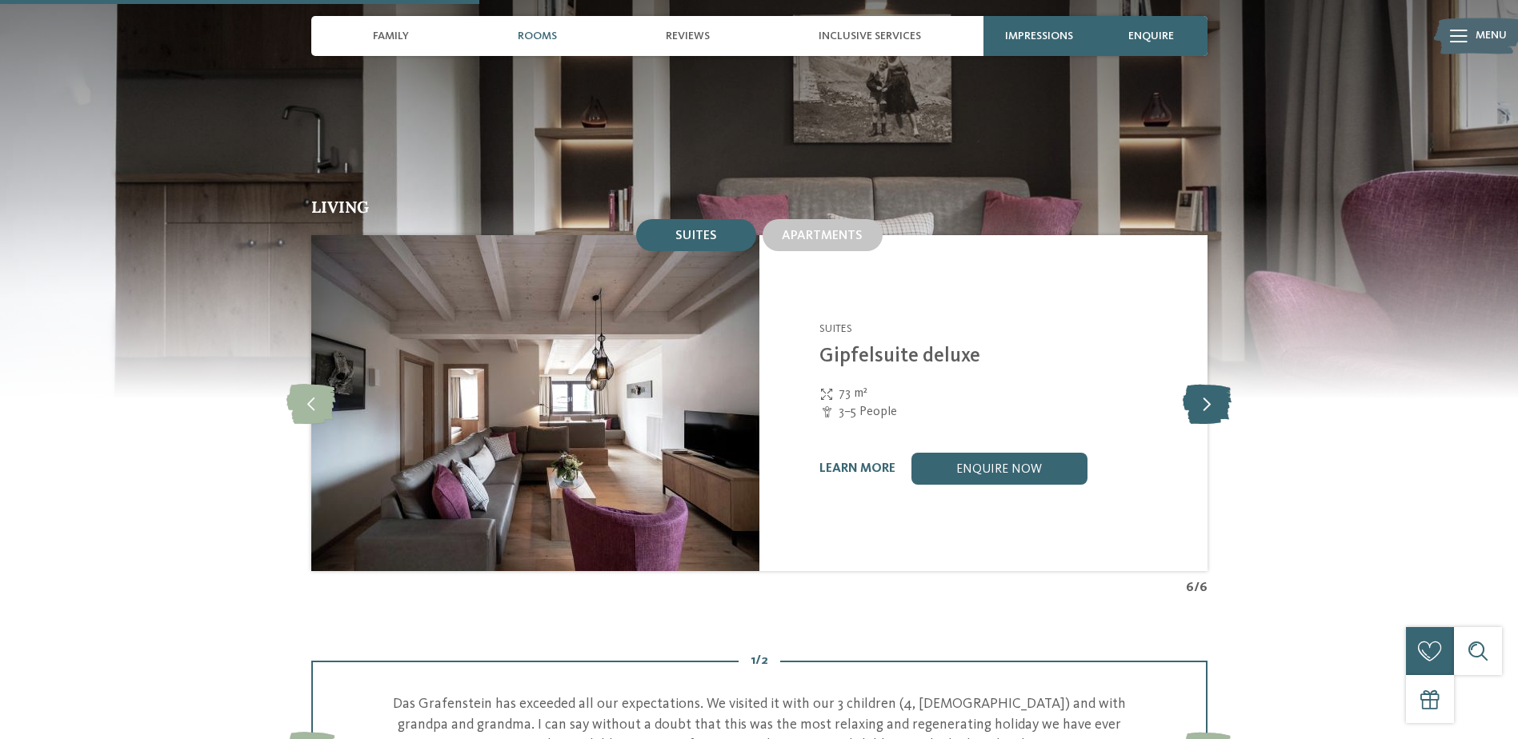
click at [1229, 393] on icon at bounding box center [1207, 403] width 49 height 40
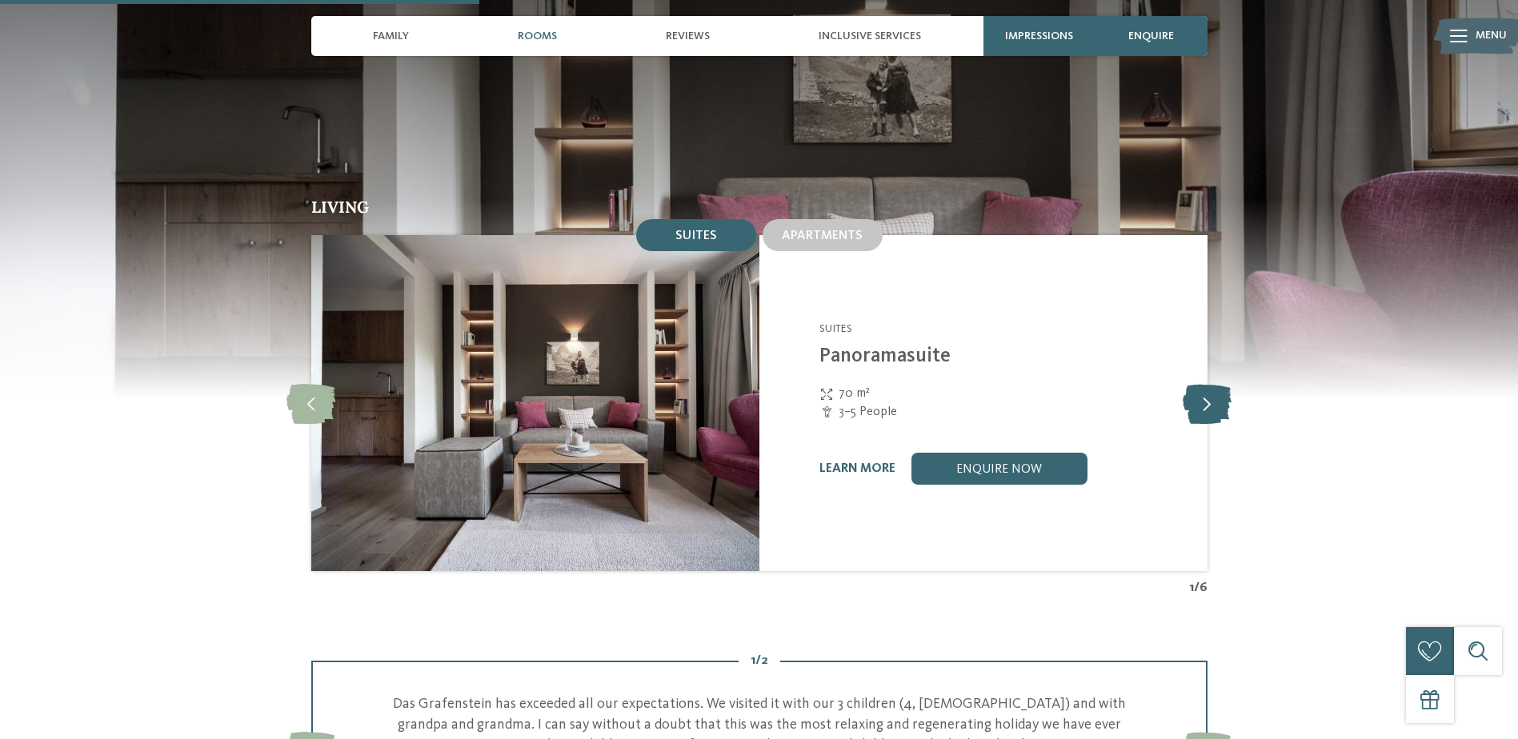
click at [1229, 393] on icon at bounding box center [1207, 403] width 49 height 40
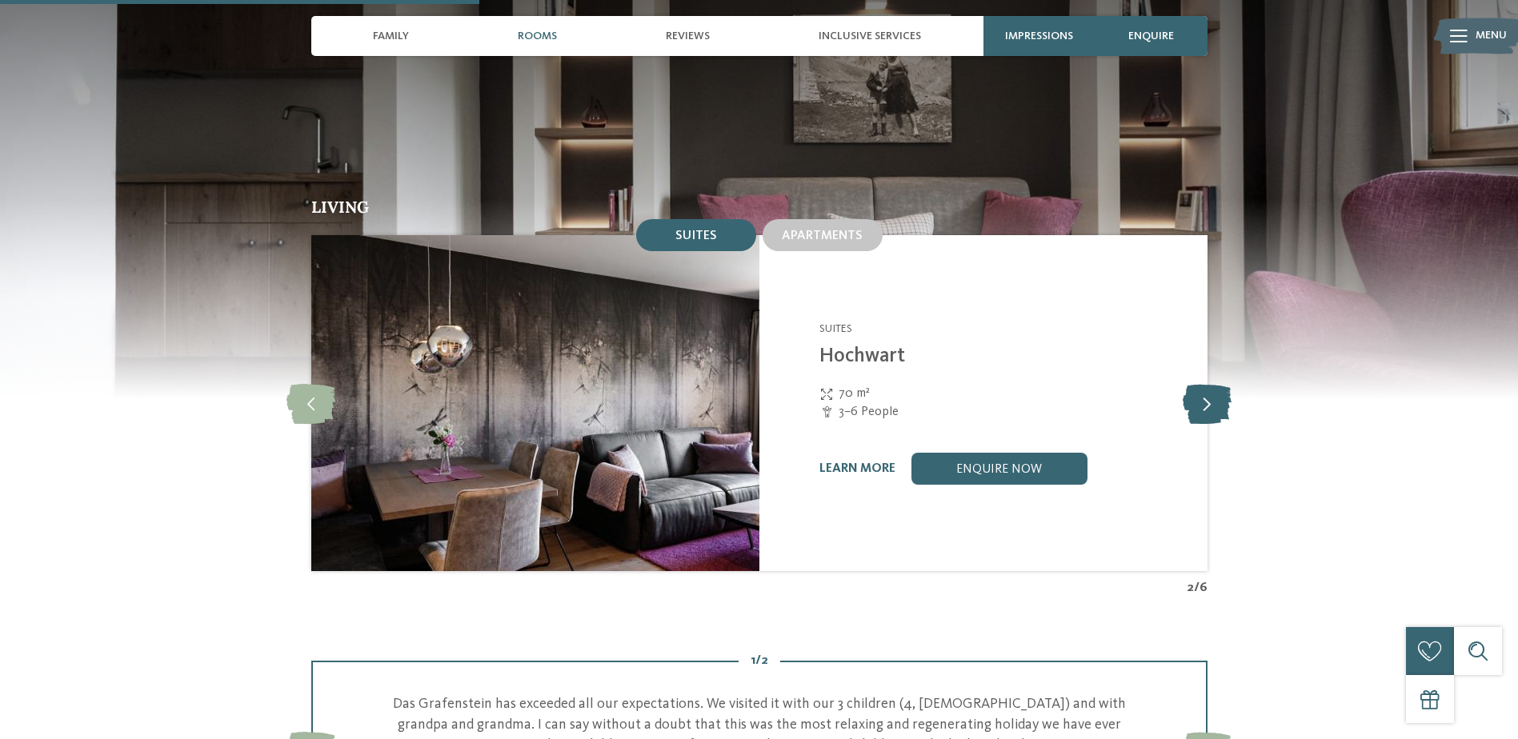
click at [1229, 393] on icon at bounding box center [1207, 403] width 49 height 40
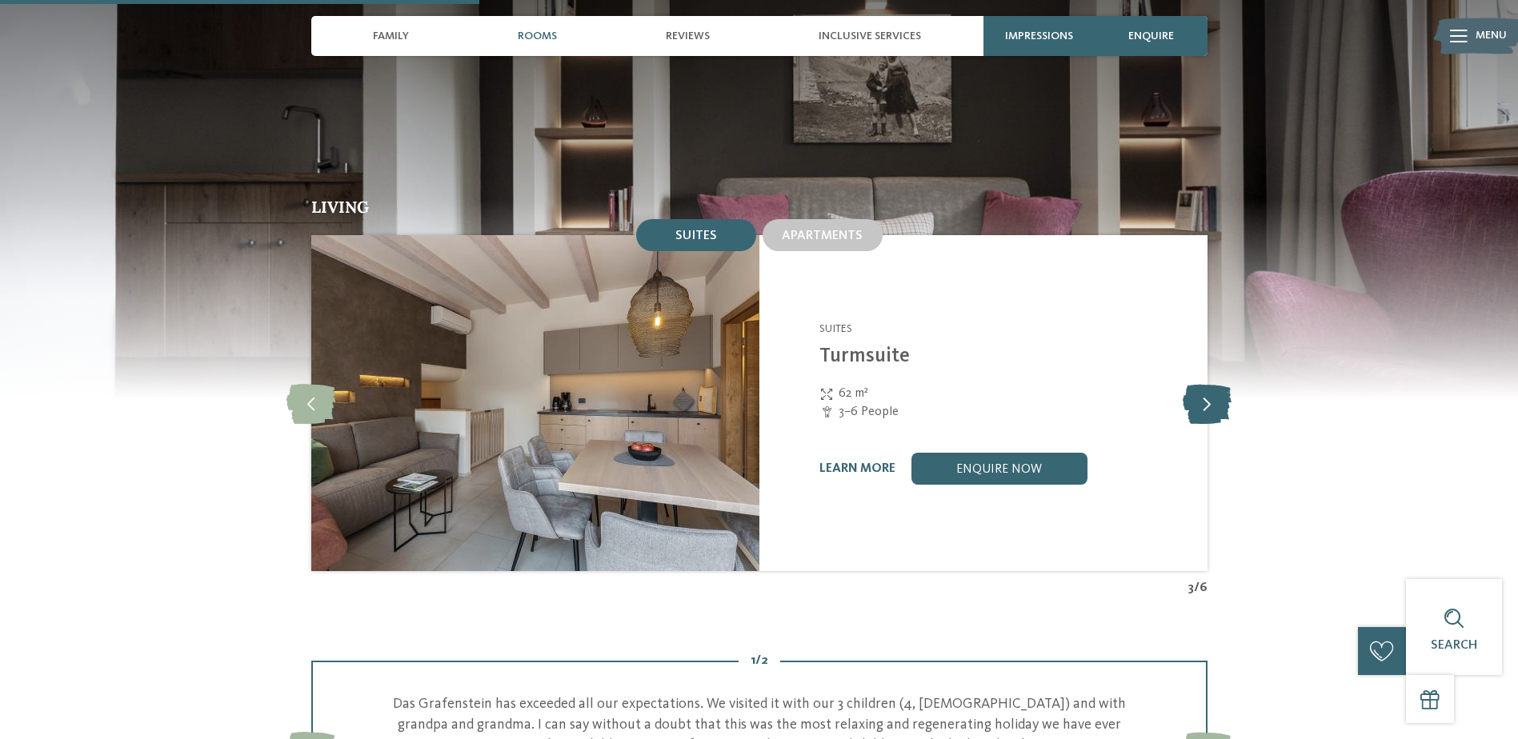
click at [1229, 393] on icon at bounding box center [1207, 403] width 49 height 40
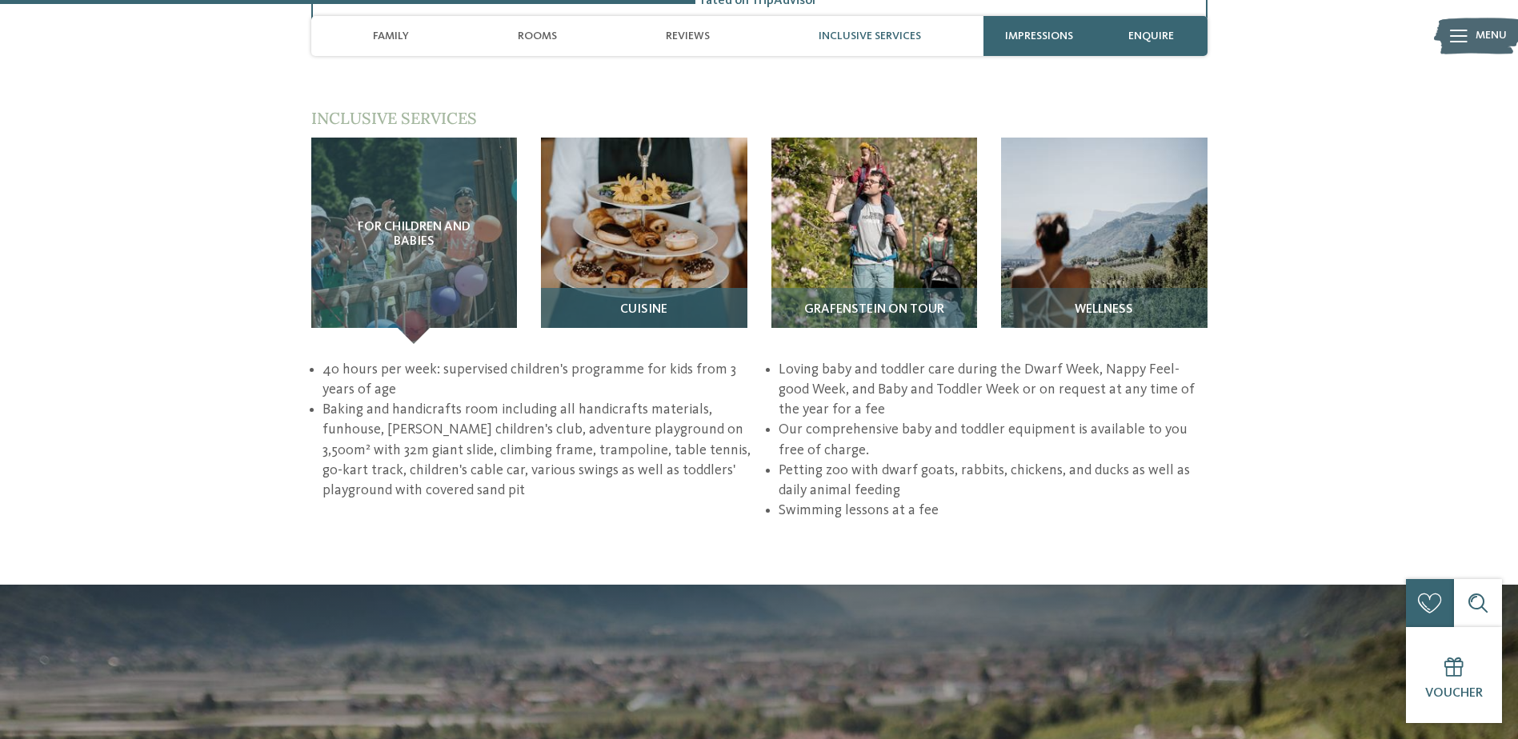
scroll to position [2321, 0]
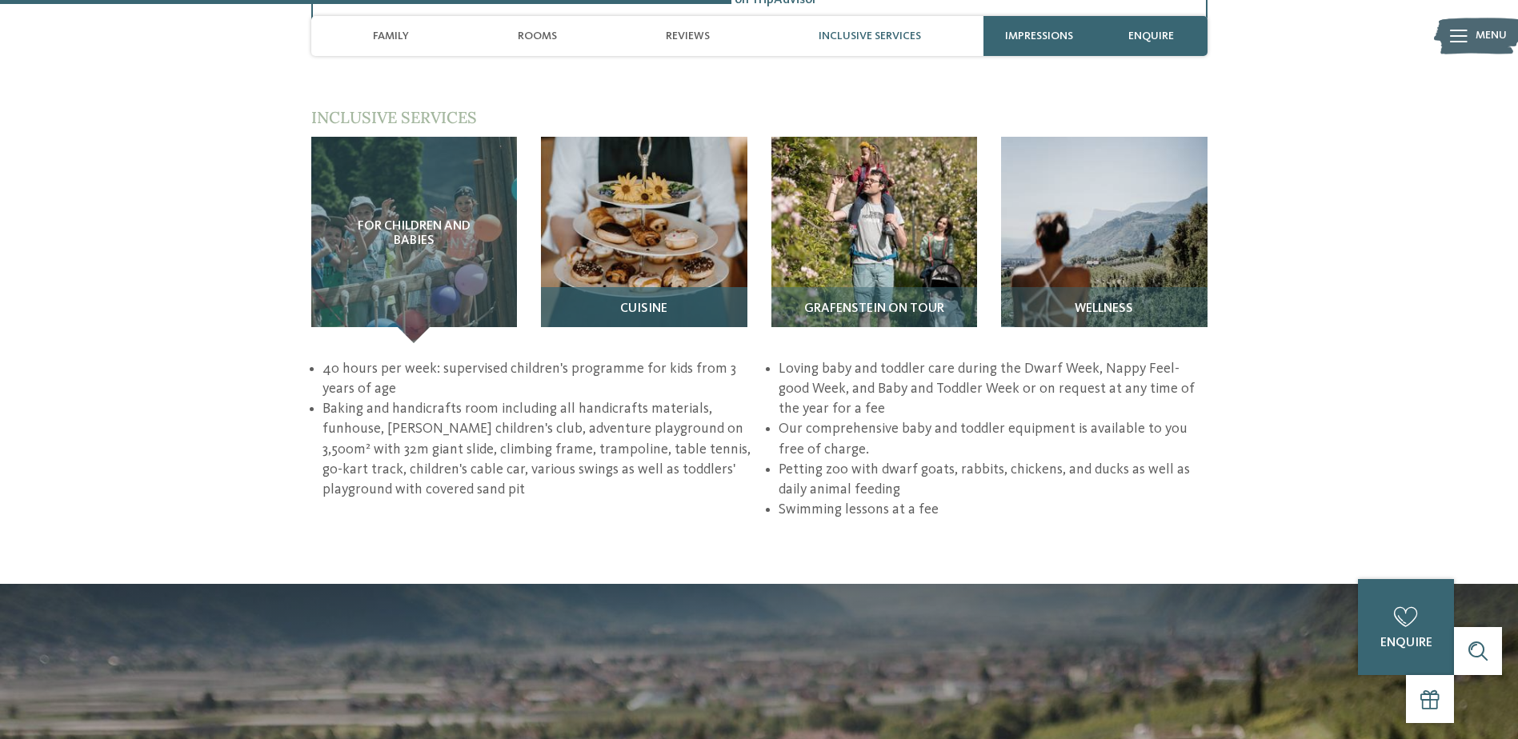
click at [624, 202] on img at bounding box center [644, 240] width 206 height 206
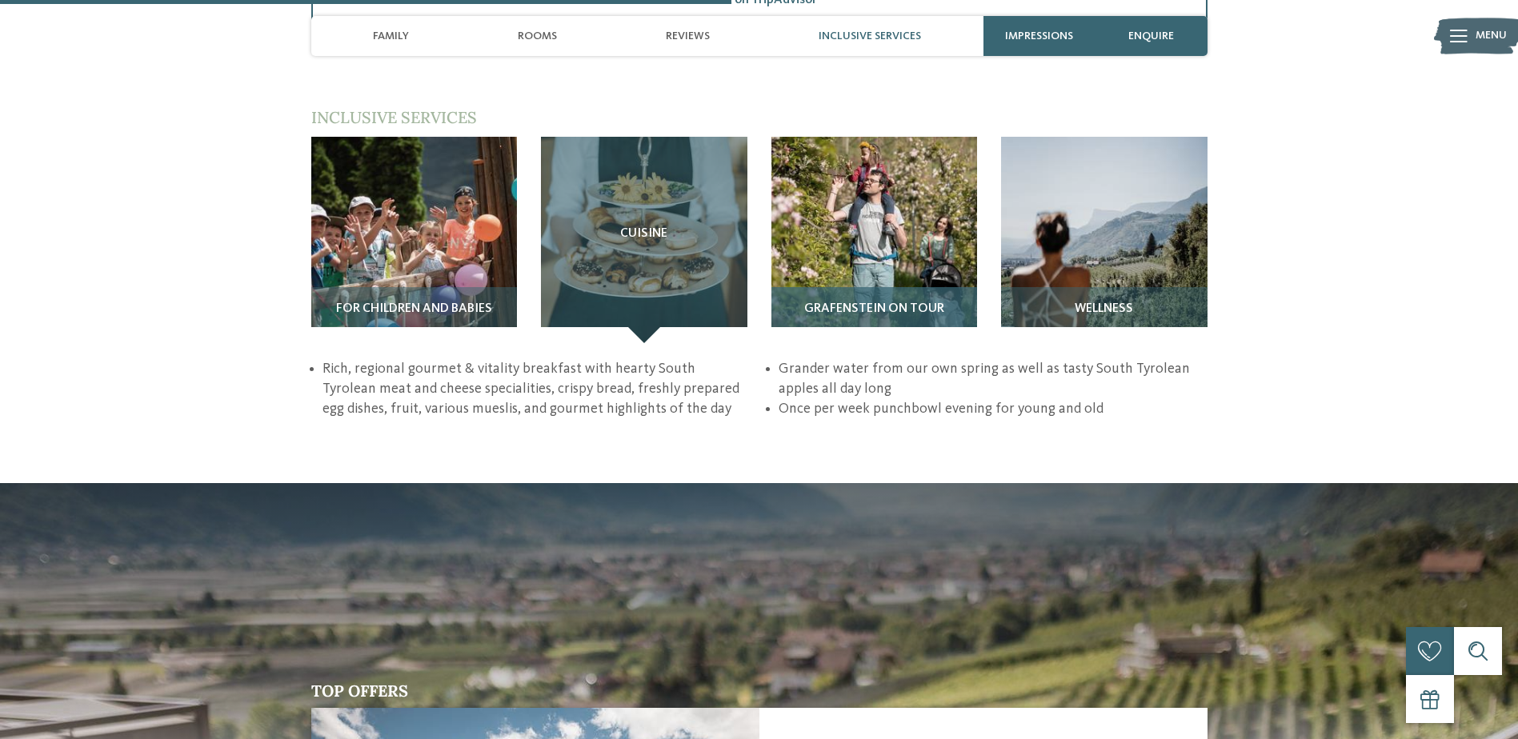
click at [877, 302] on span "Grafenstein on tour" at bounding box center [874, 309] width 140 height 14
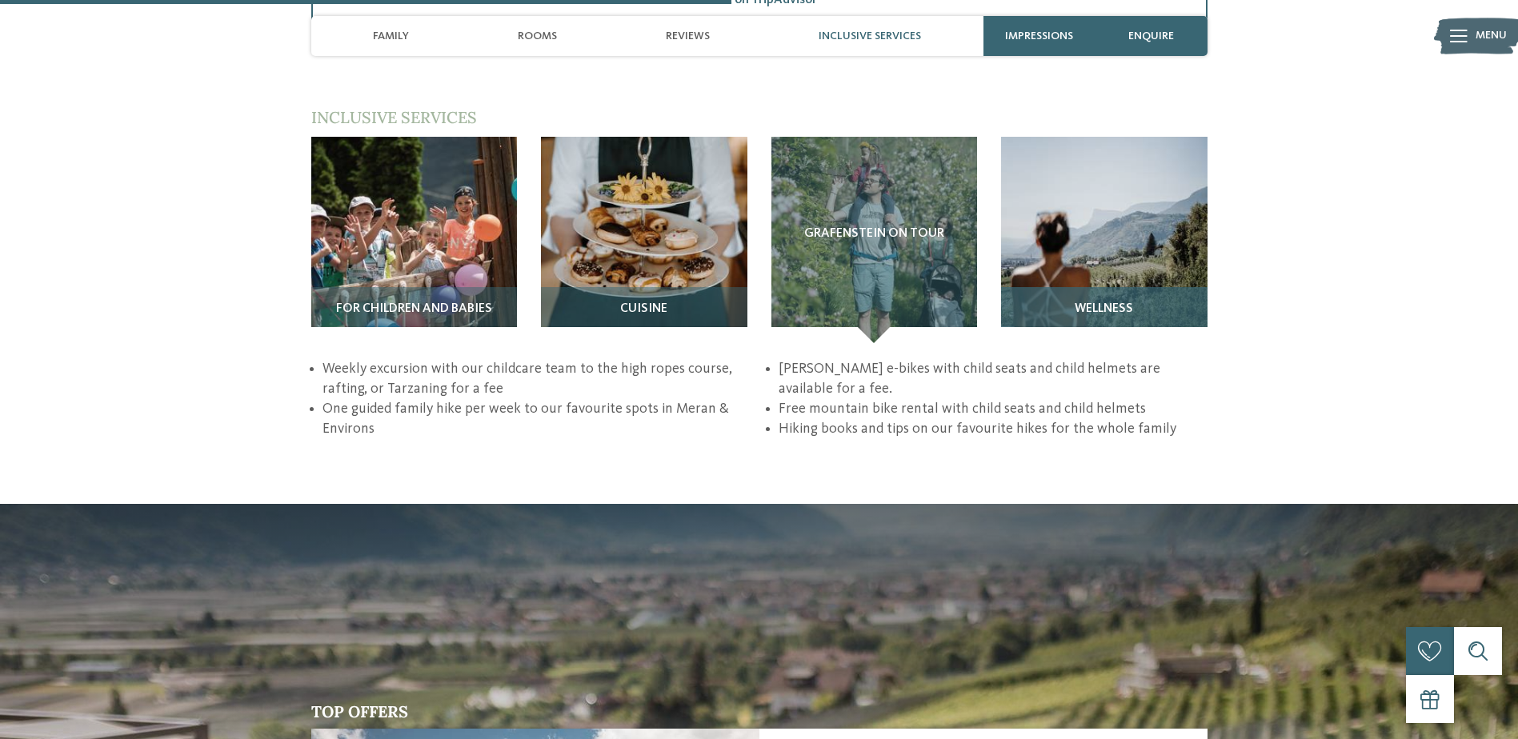
click at [1134, 287] on div "Wellness" at bounding box center [1104, 315] width 206 height 56
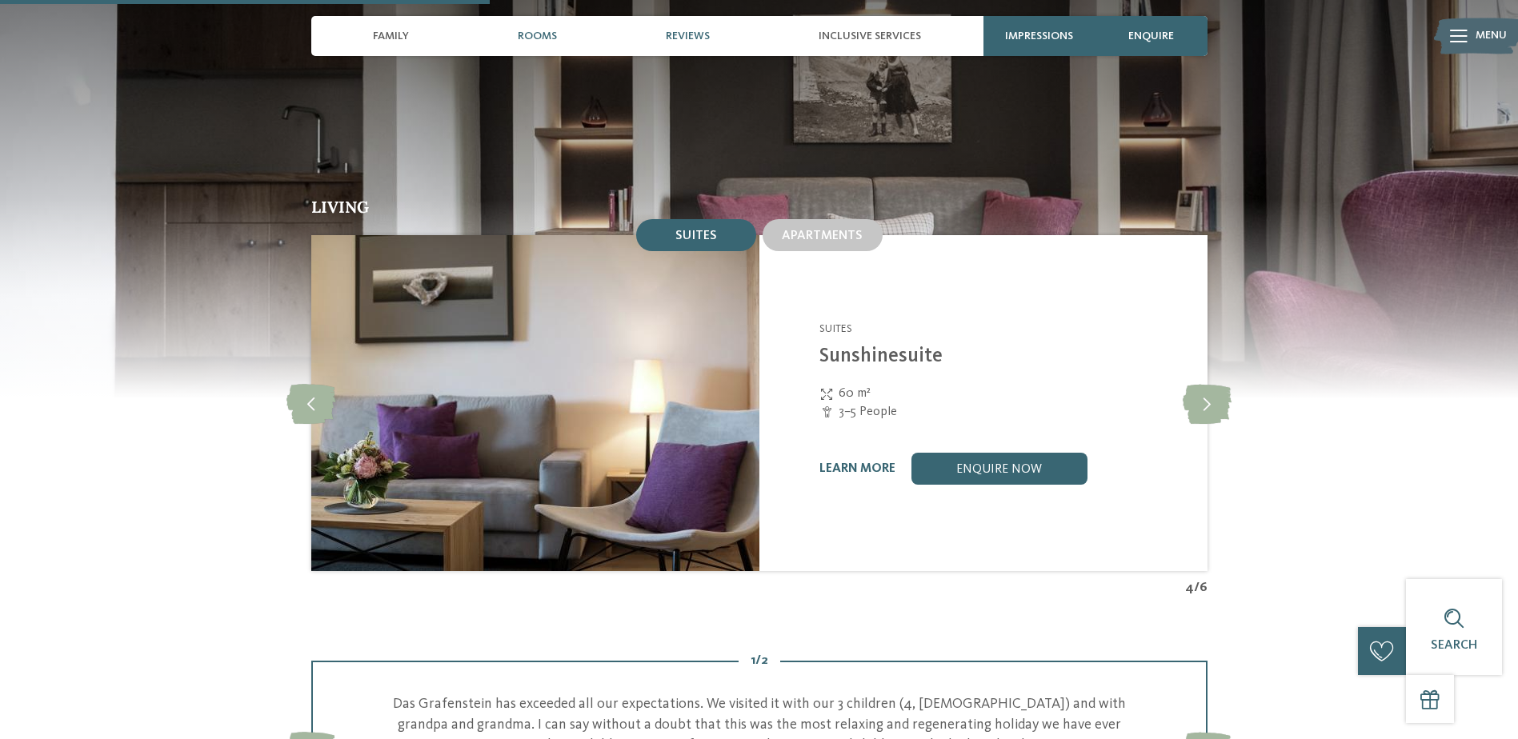
click at [677, 35] on span "Reviews" at bounding box center [688, 37] width 44 height 14
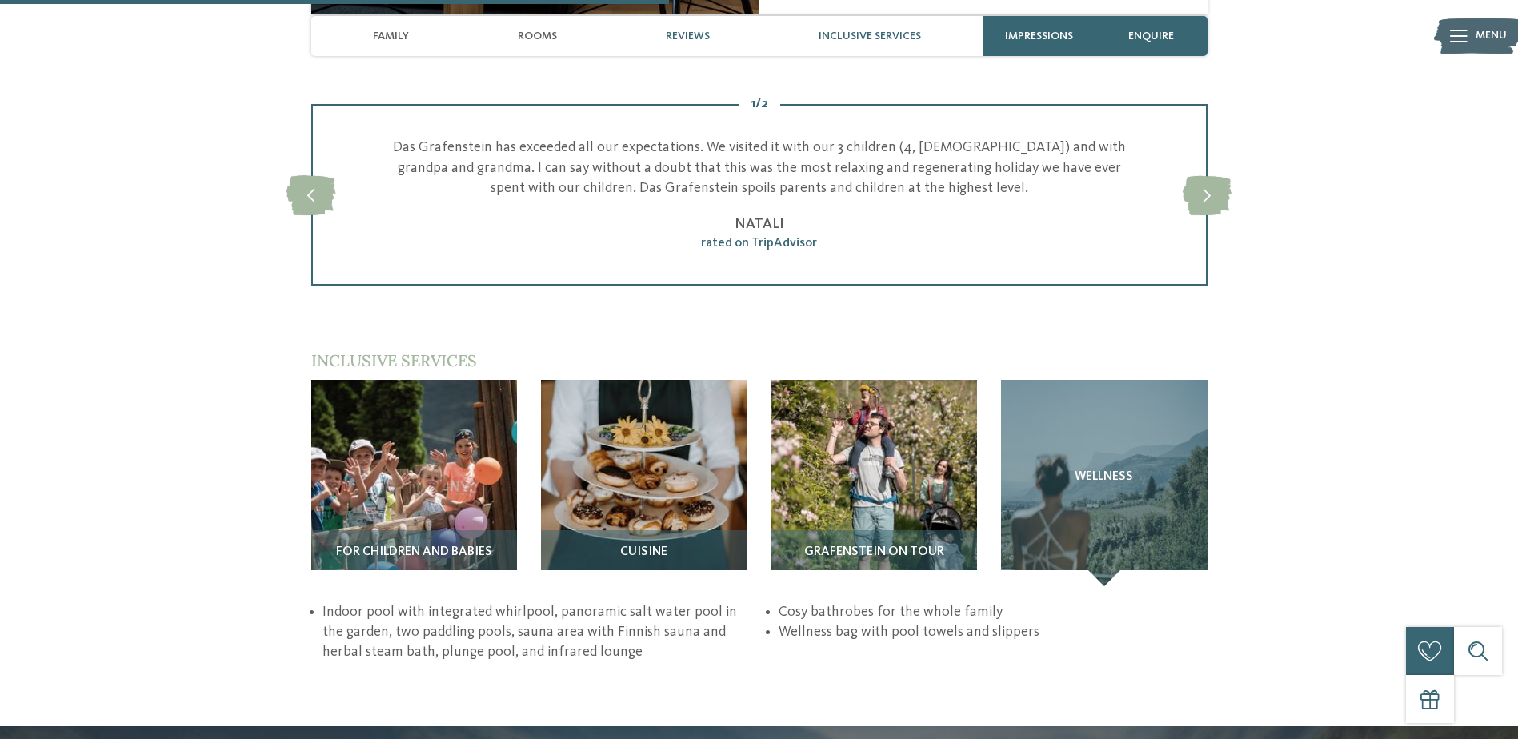
click at [859, 35] on span "Inclusive services" at bounding box center [870, 37] width 102 height 14
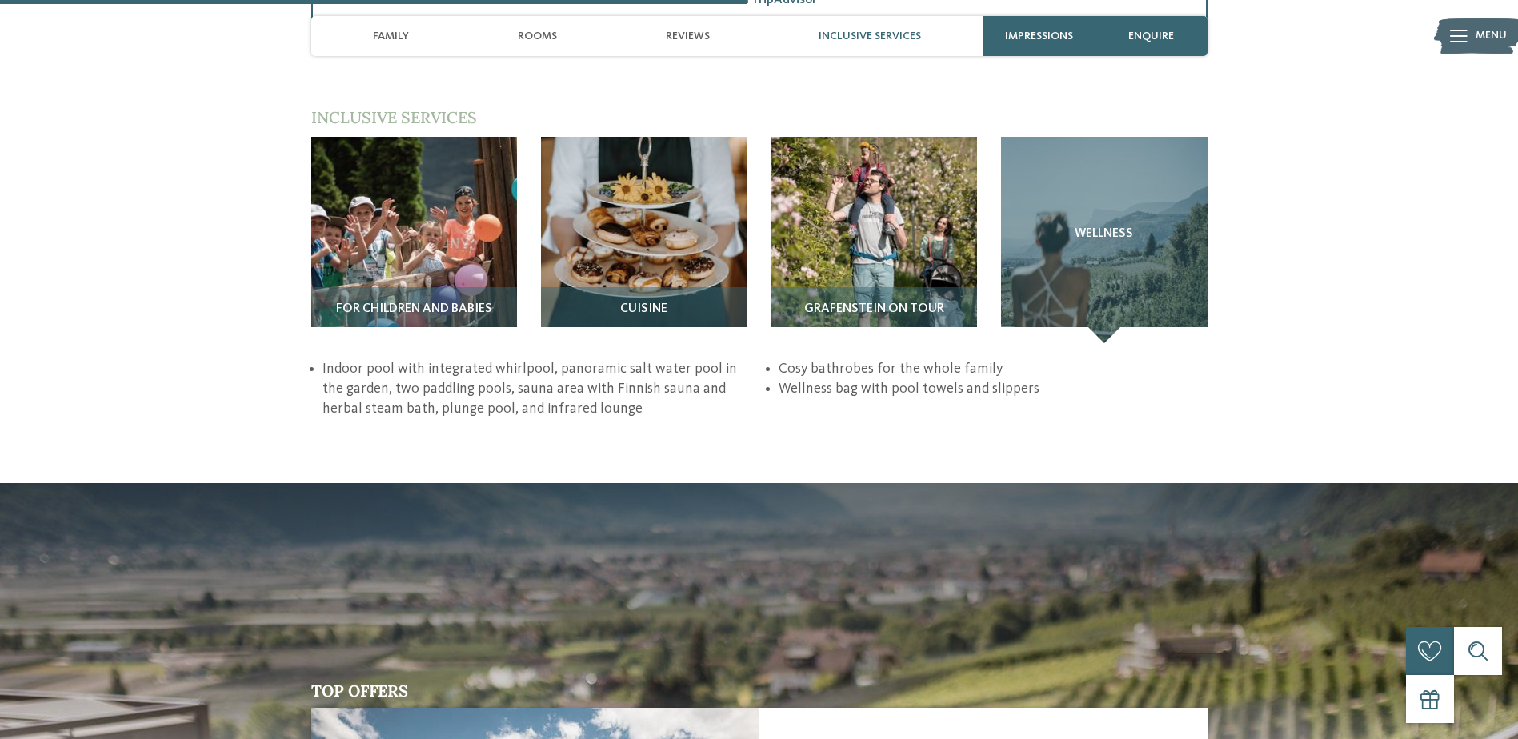
scroll to position [2323, 0]
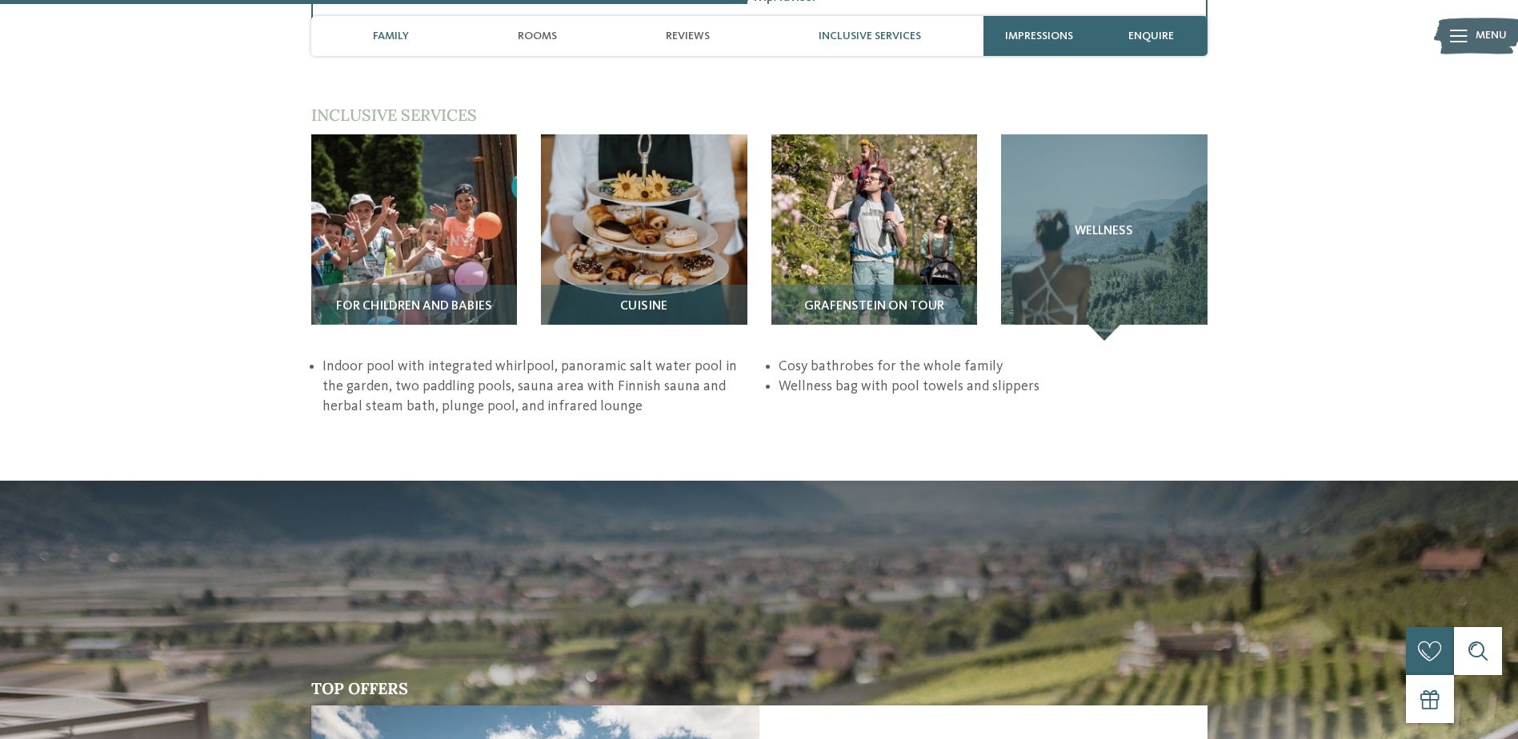
click at [383, 30] on span "Family" at bounding box center [391, 37] width 36 height 14
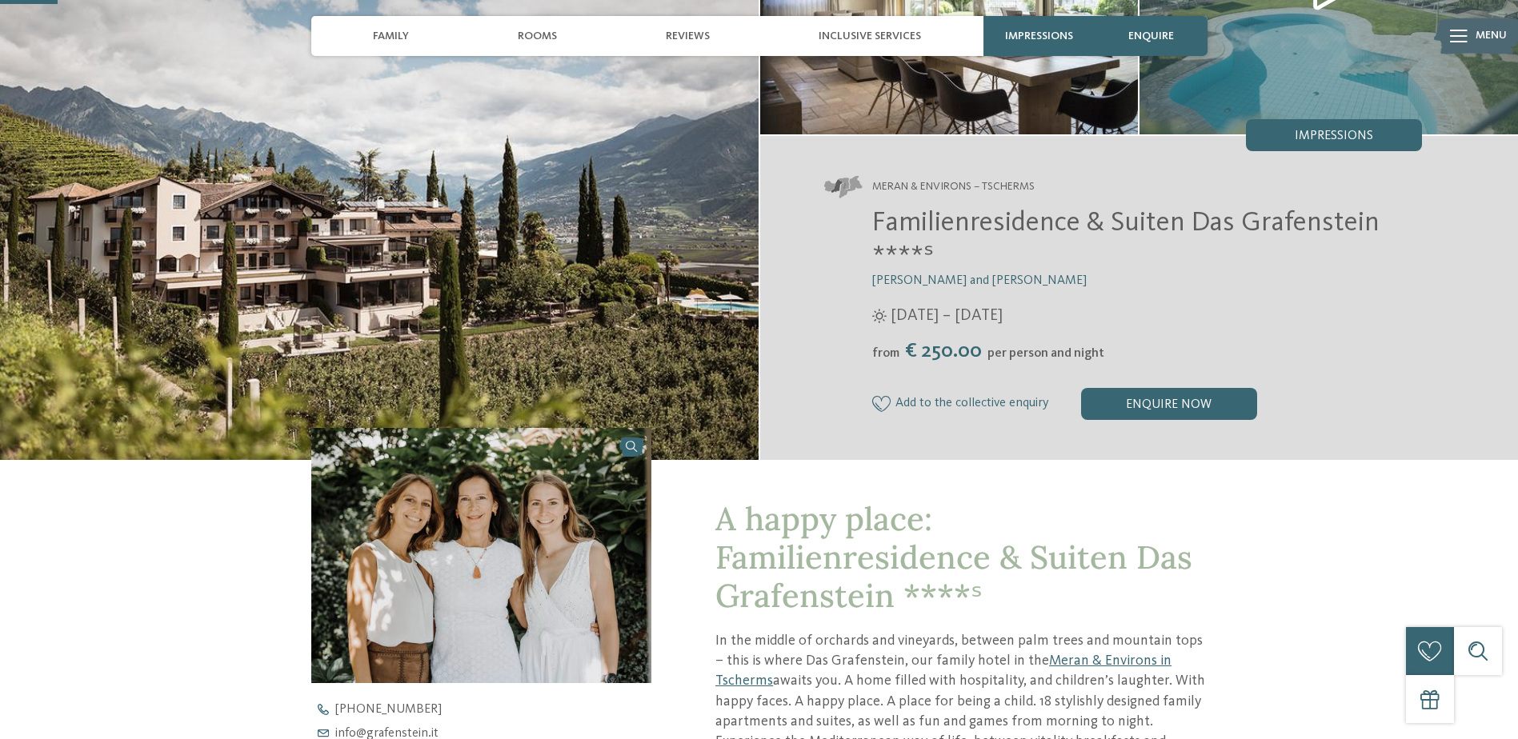
scroll to position [0, 0]
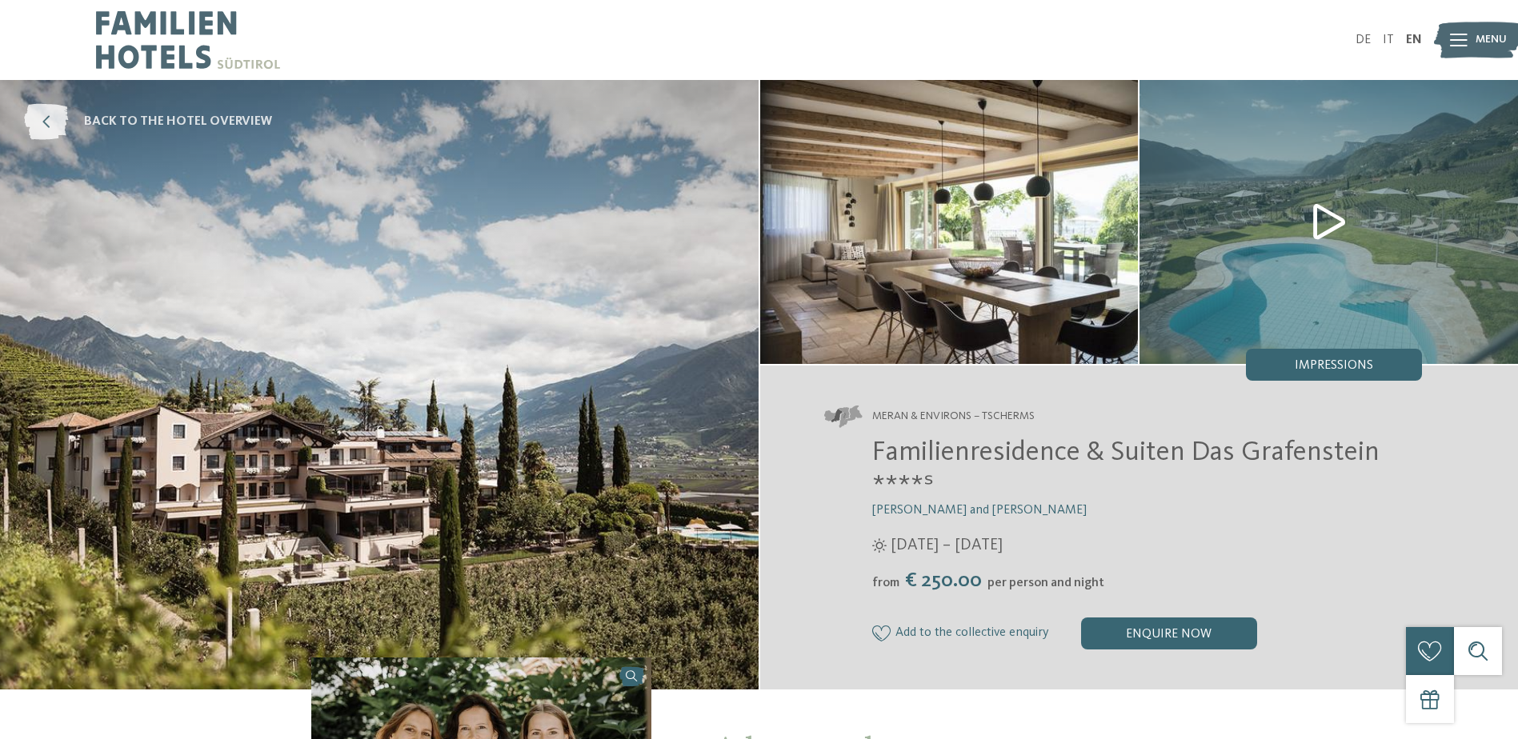
click at [126, 124] on span "back to the hotel overview" at bounding box center [178, 122] width 188 height 18
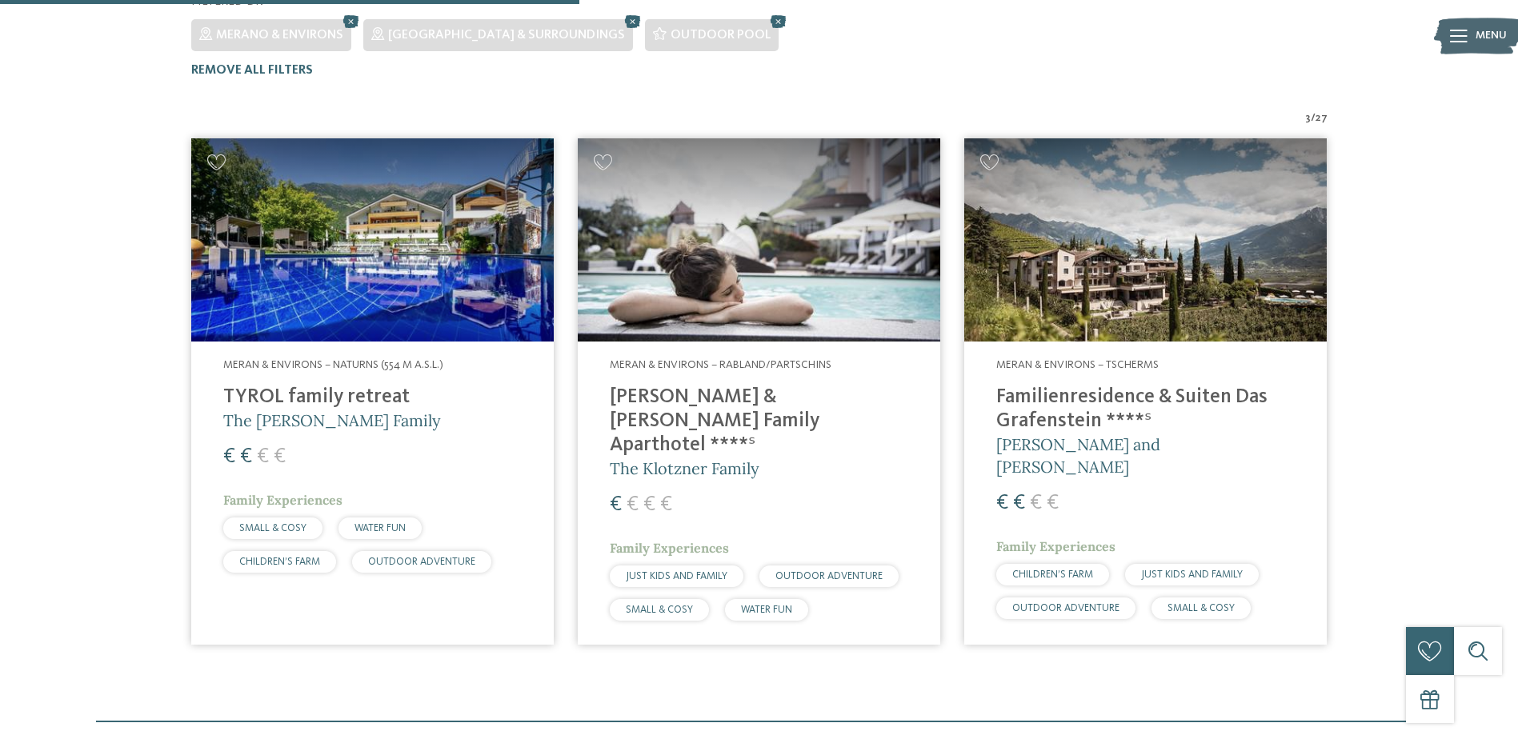
click at [294, 218] on img at bounding box center [372, 240] width 363 height 204
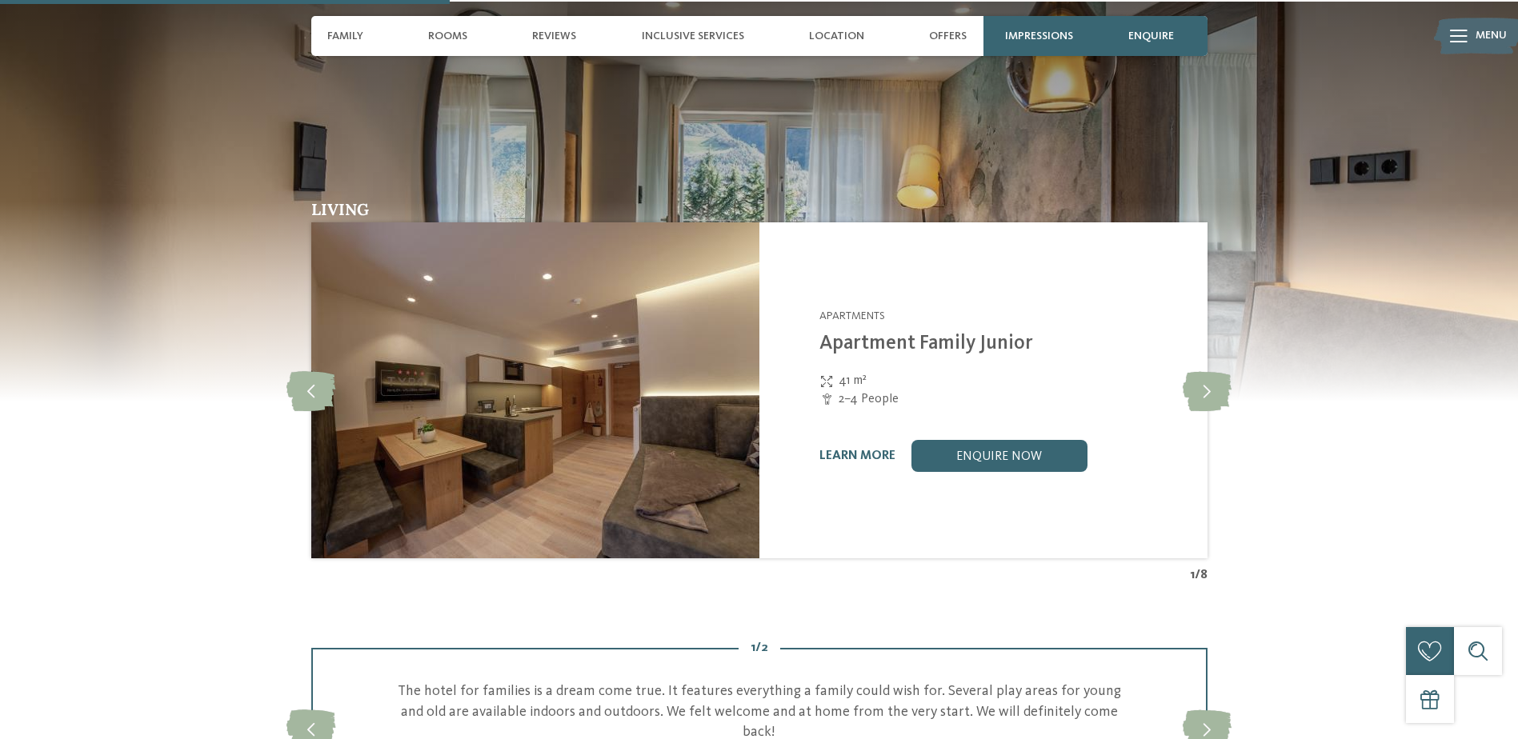
scroll to position [1440, 0]
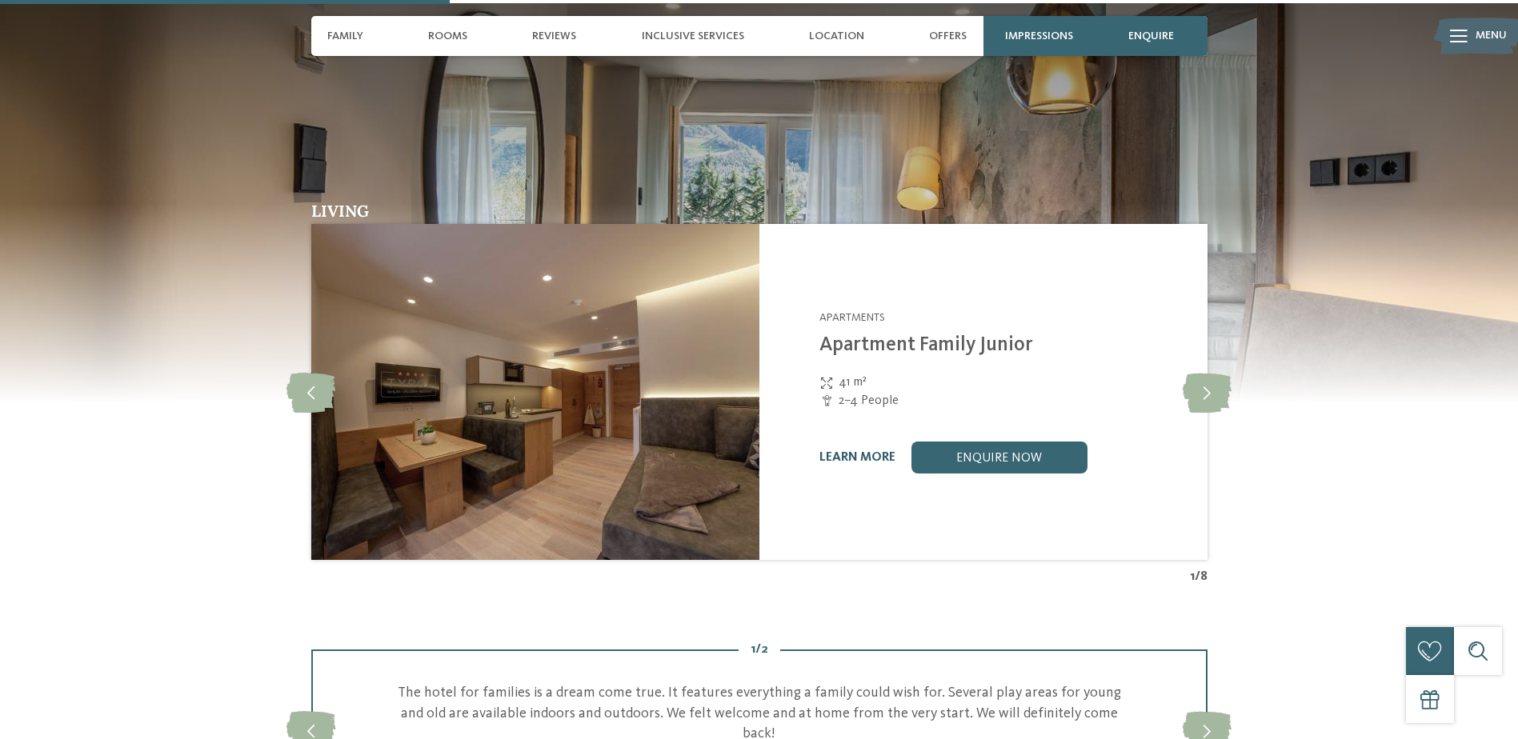
click at [861, 459] on link "learn more" at bounding box center [857, 457] width 76 height 13
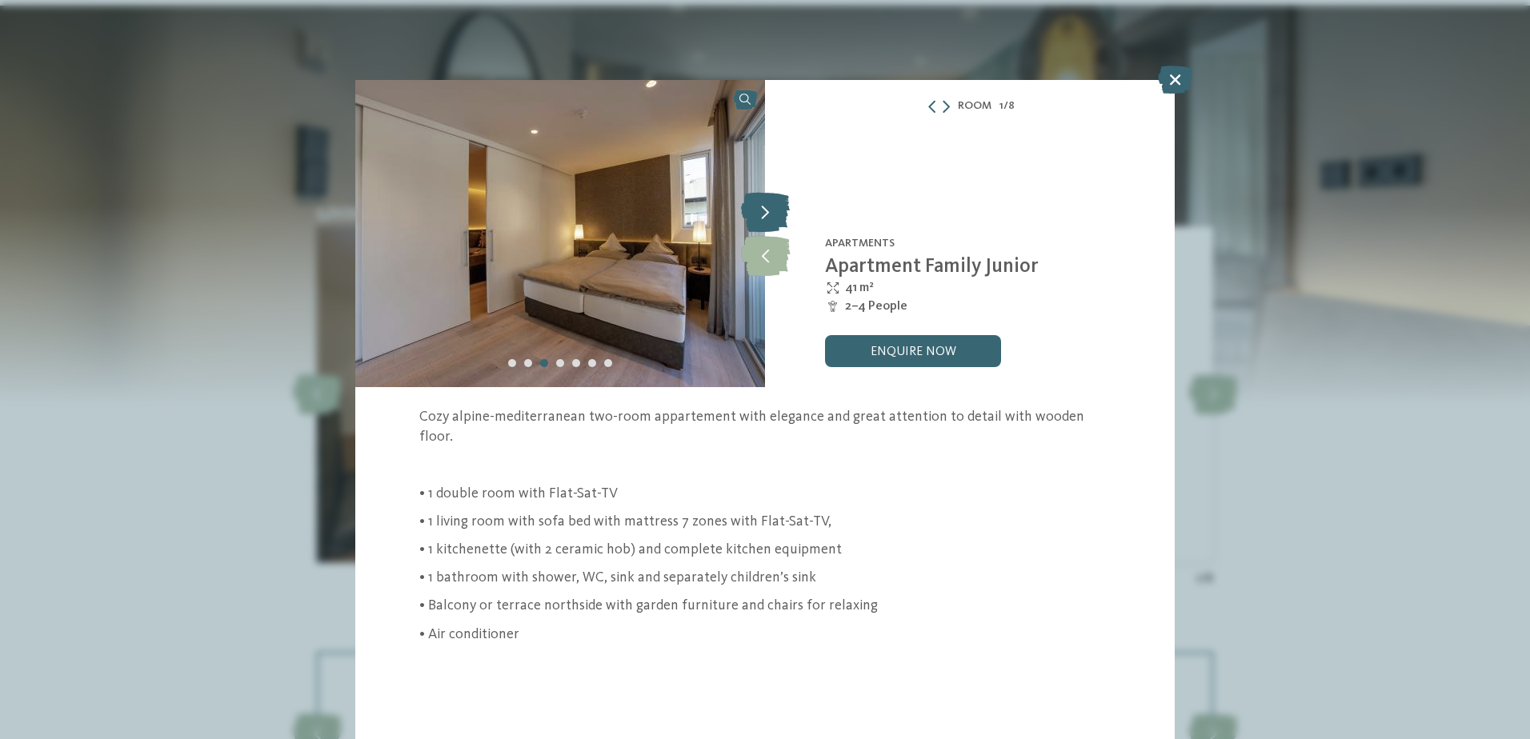
click at [771, 206] on icon at bounding box center [765, 212] width 49 height 40
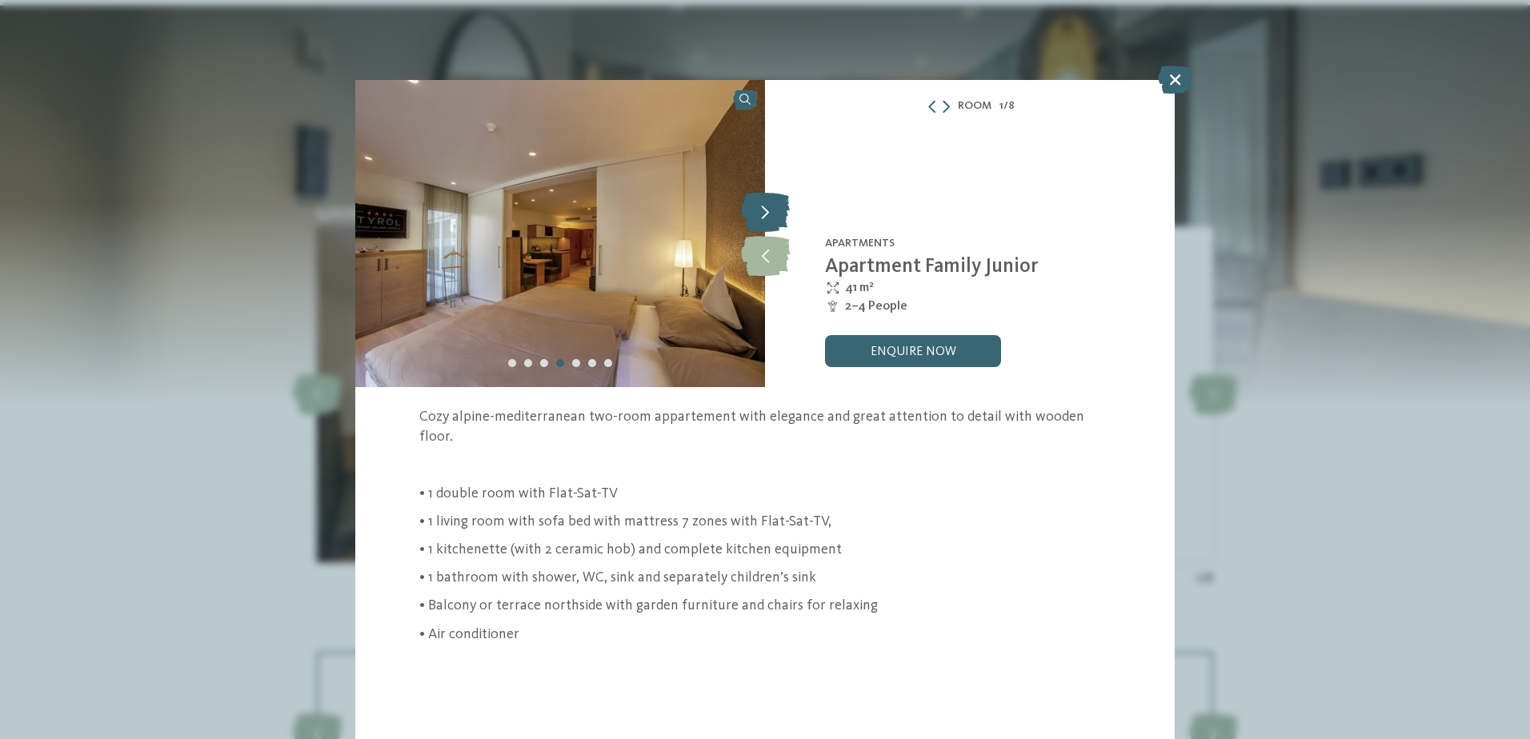
click at [771, 206] on icon at bounding box center [765, 212] width 49 height 40
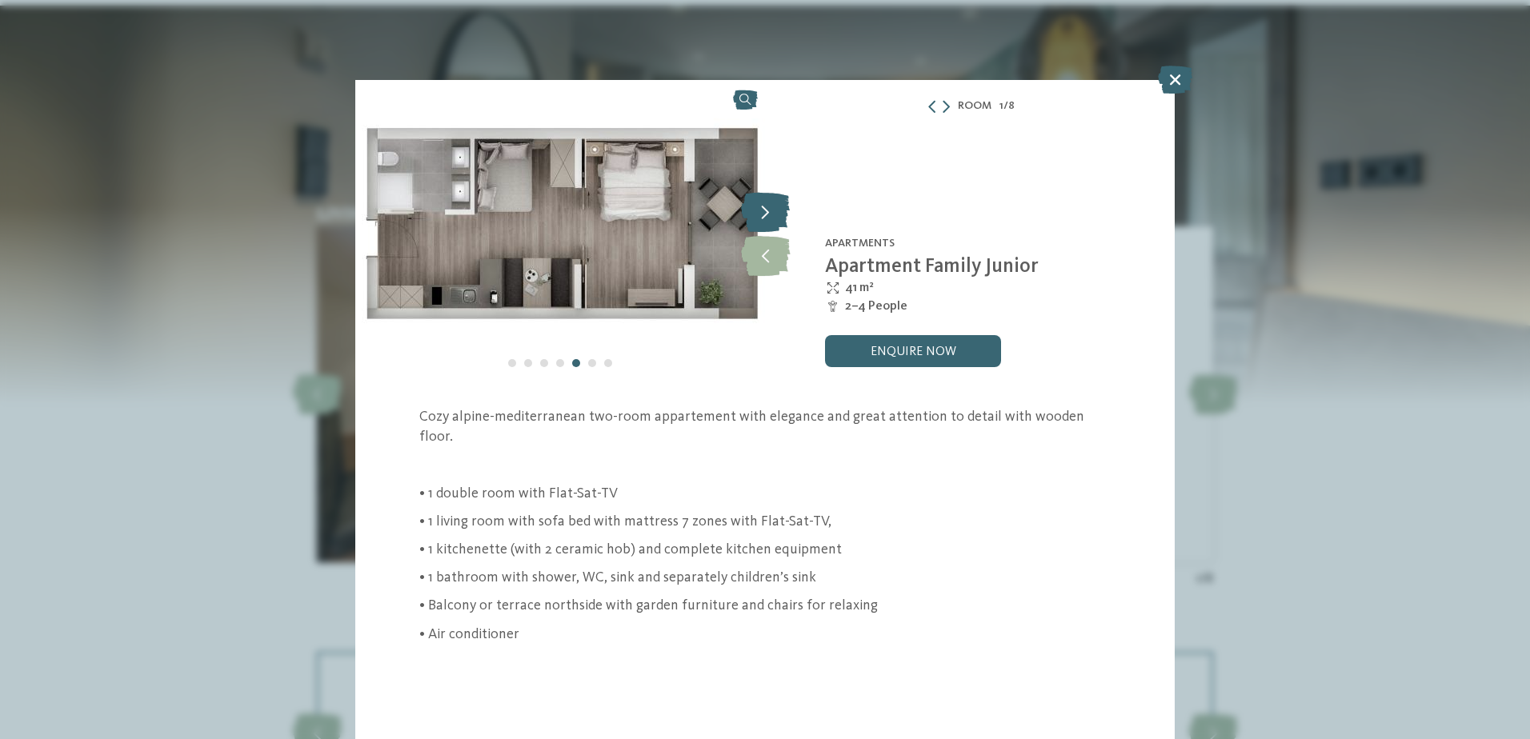
click at [771, 206] on icon at bounding box center [765, 212] width 49 height 40
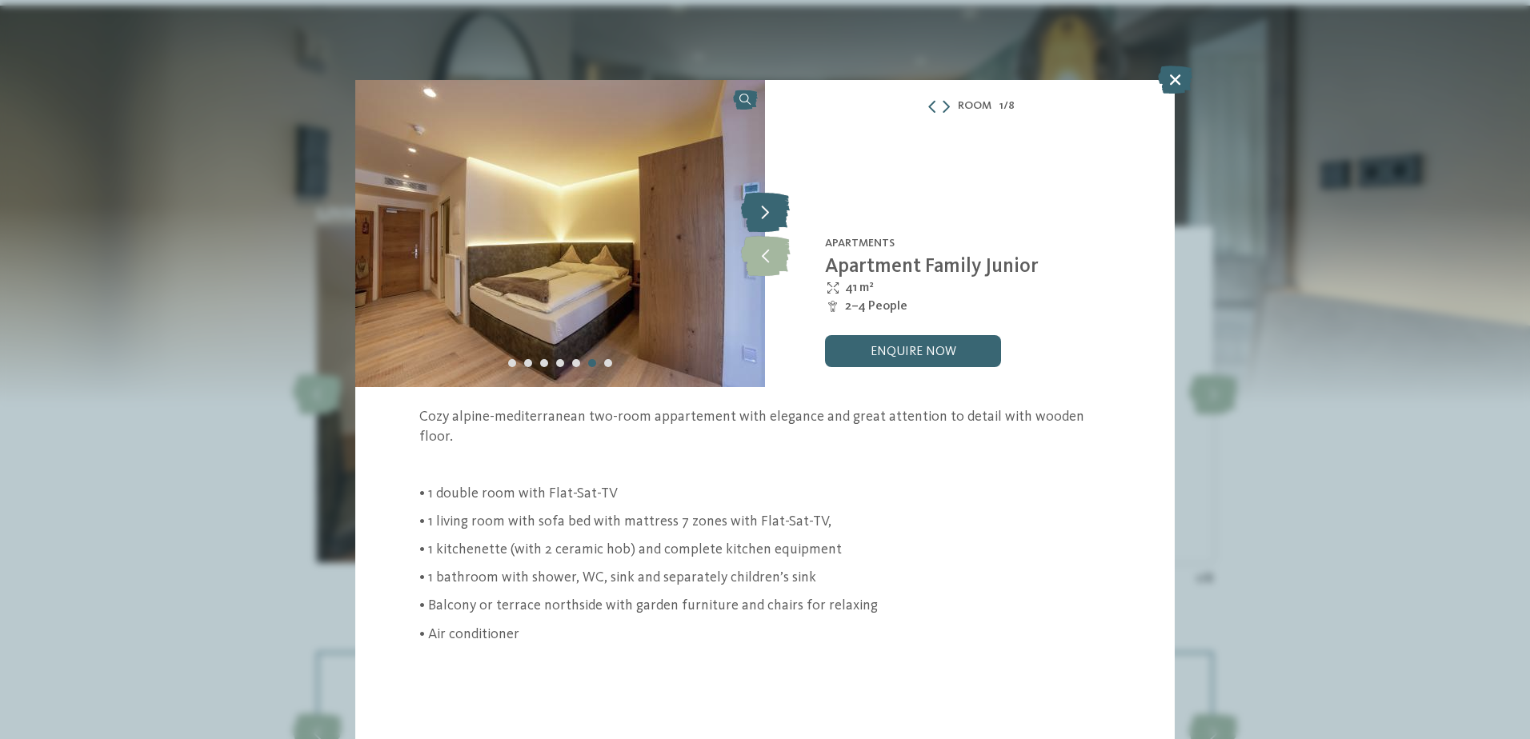
click at [771, 206] on icon at bounding box center [765, 212] width 49 height 40
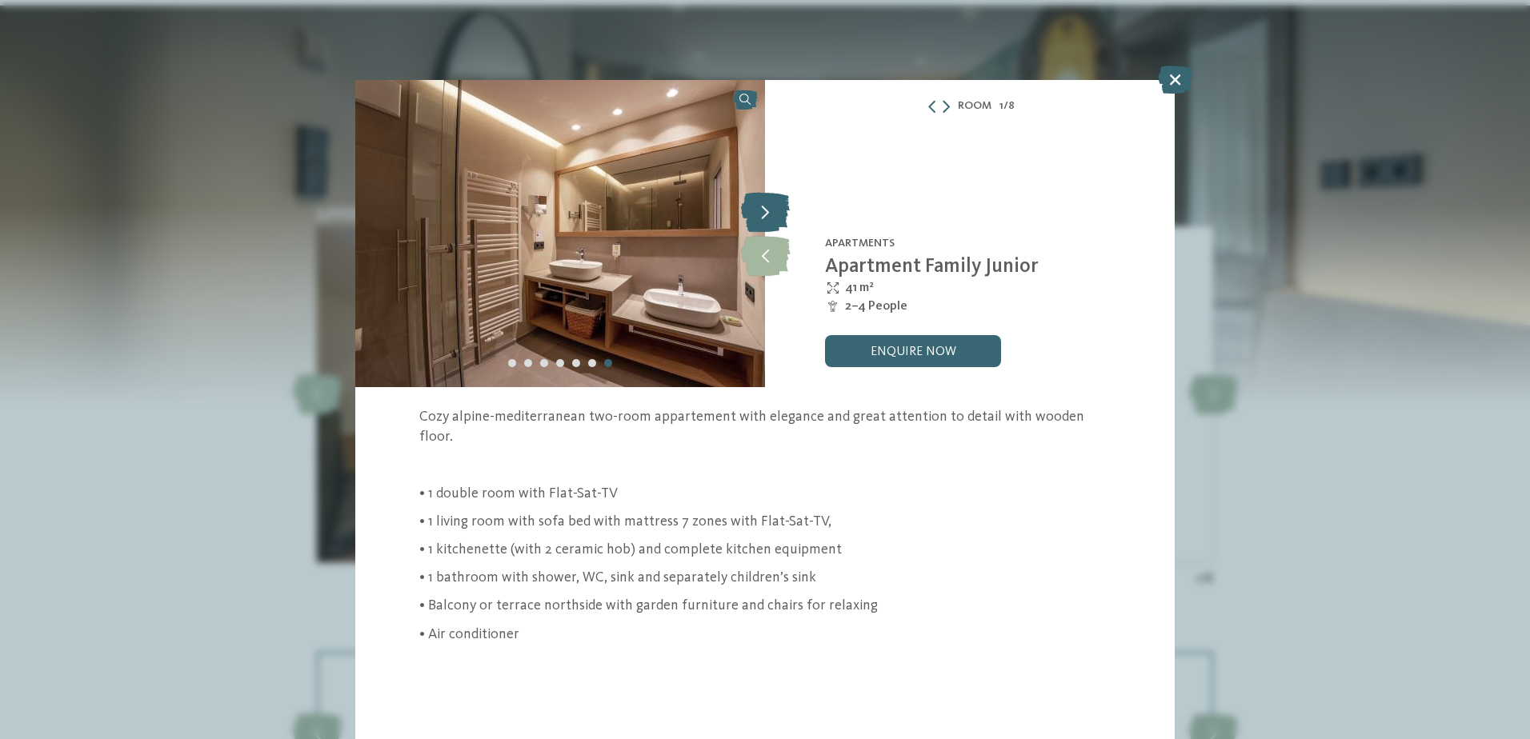
click at [771, 206] on icon at bounding box center [765, 212] width 49 height 40
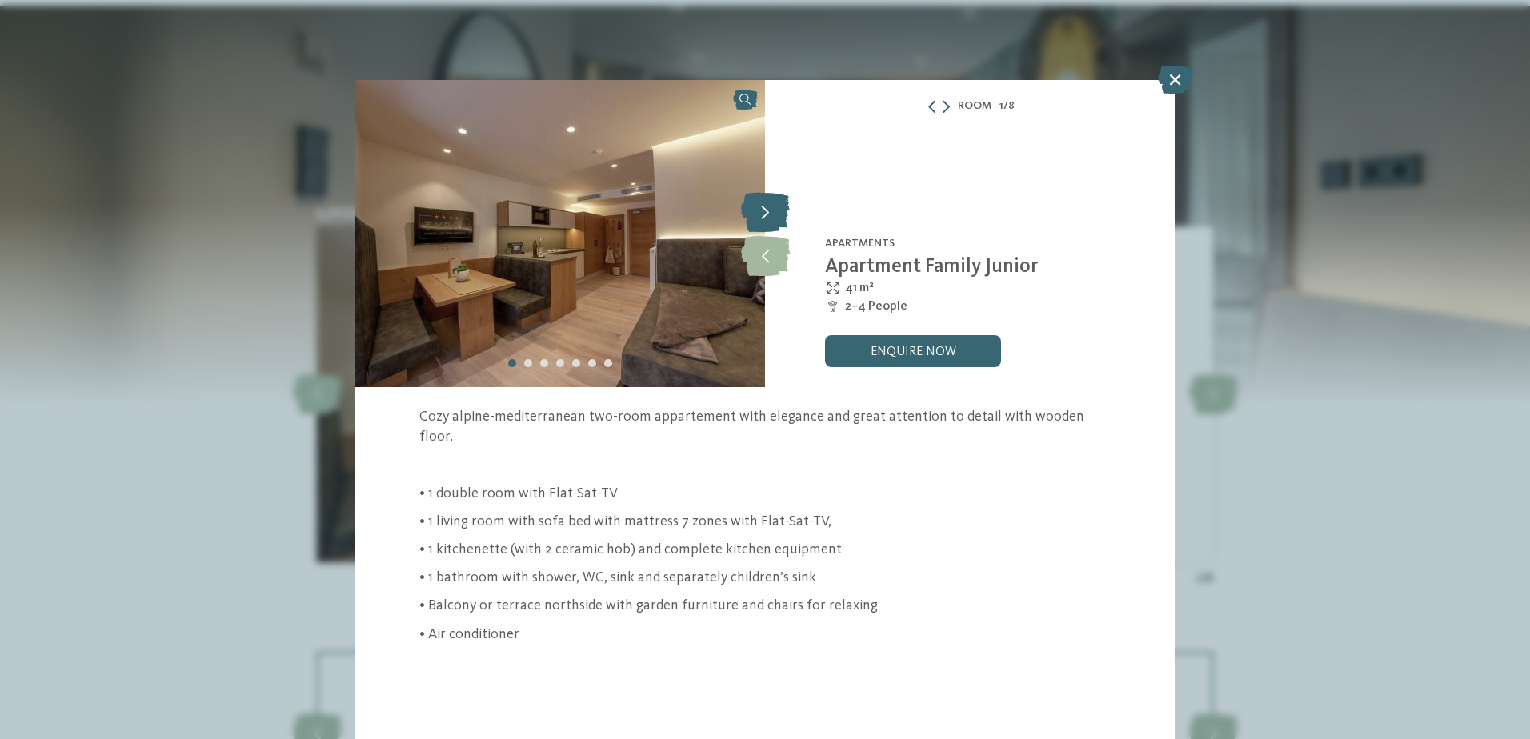
click at [771, 206] on icon at bounding box center [765, 212] width 49 height 40
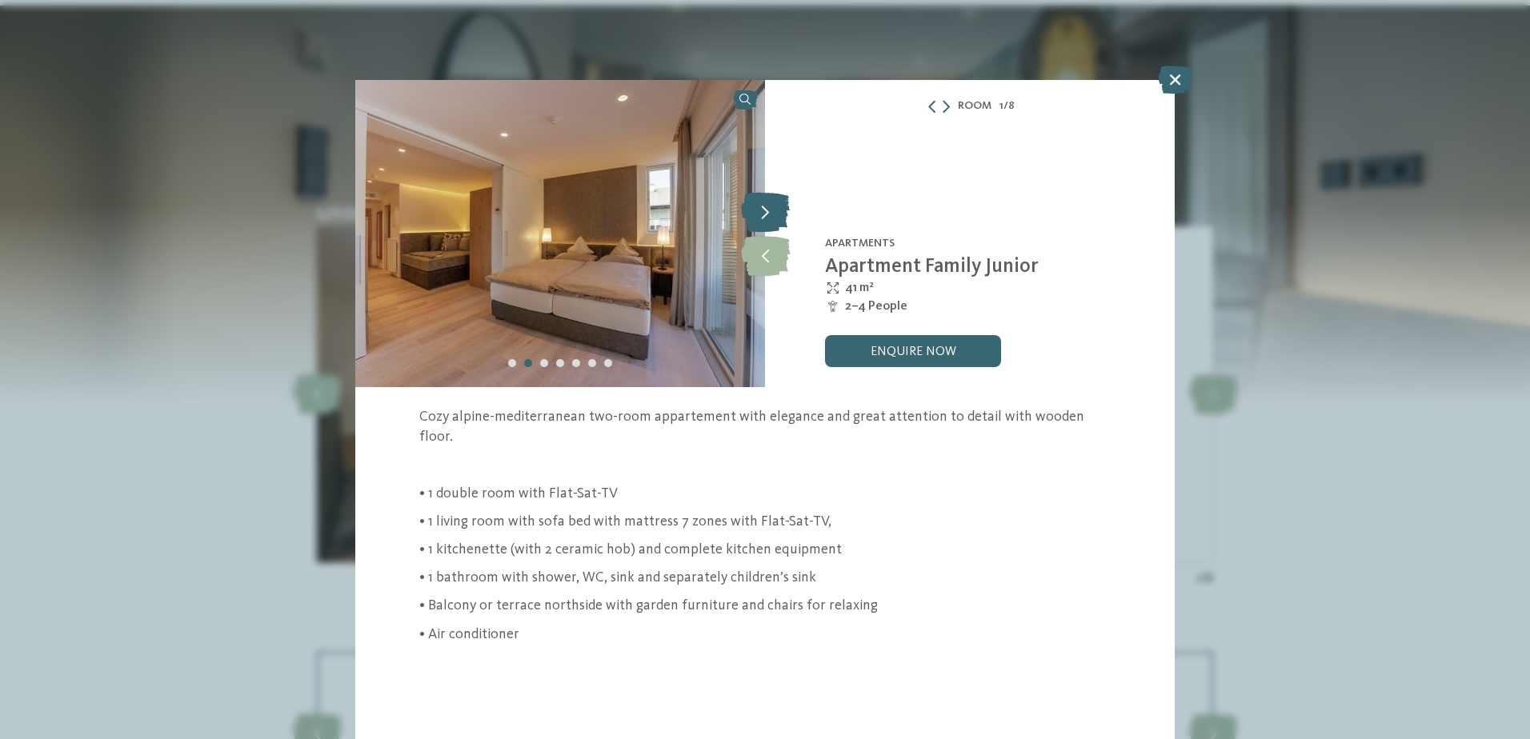
click at [771, 206] on icon at bounding box center [765, 212] width 49 height 40
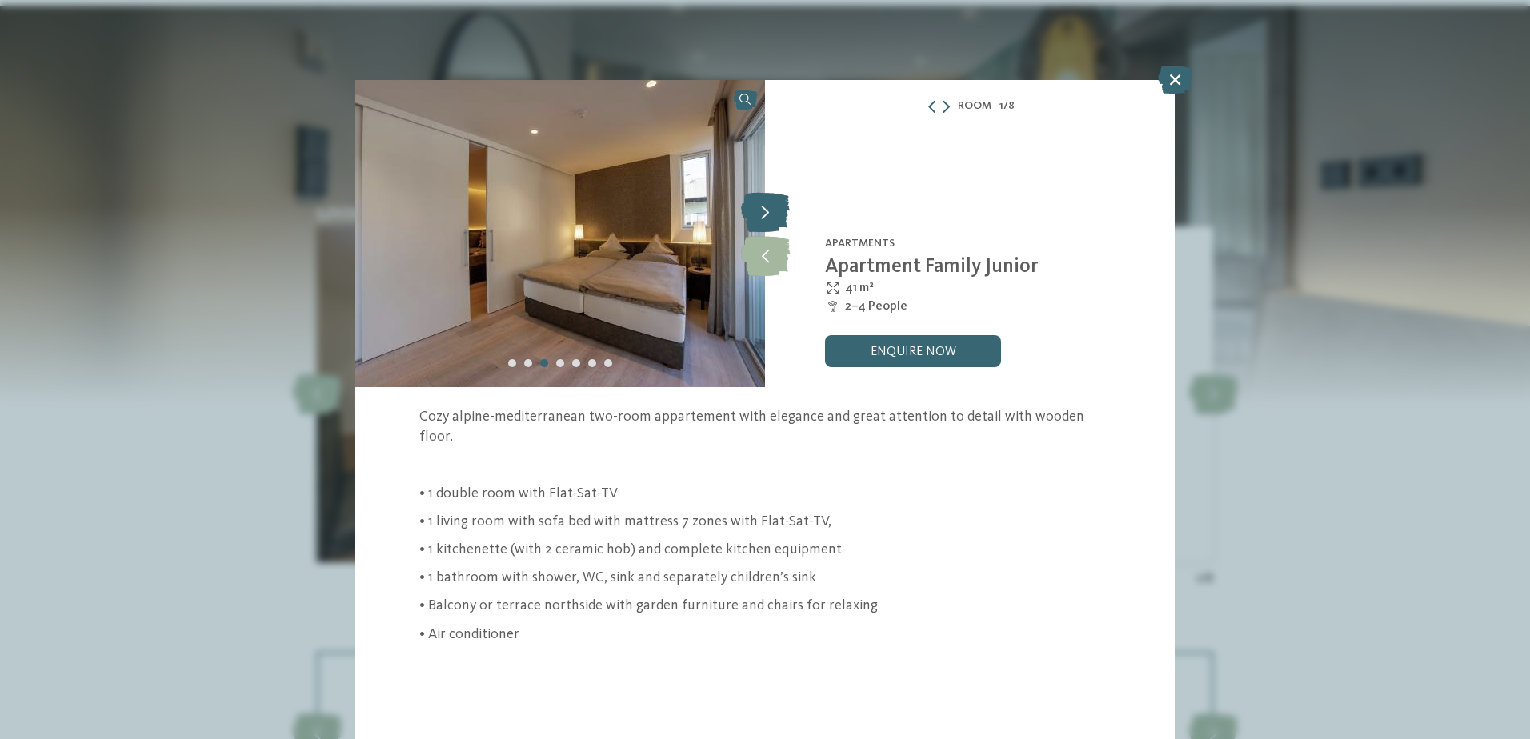
click at [771, 206] on icon at bounding box center [765, 212] width 49 height 40
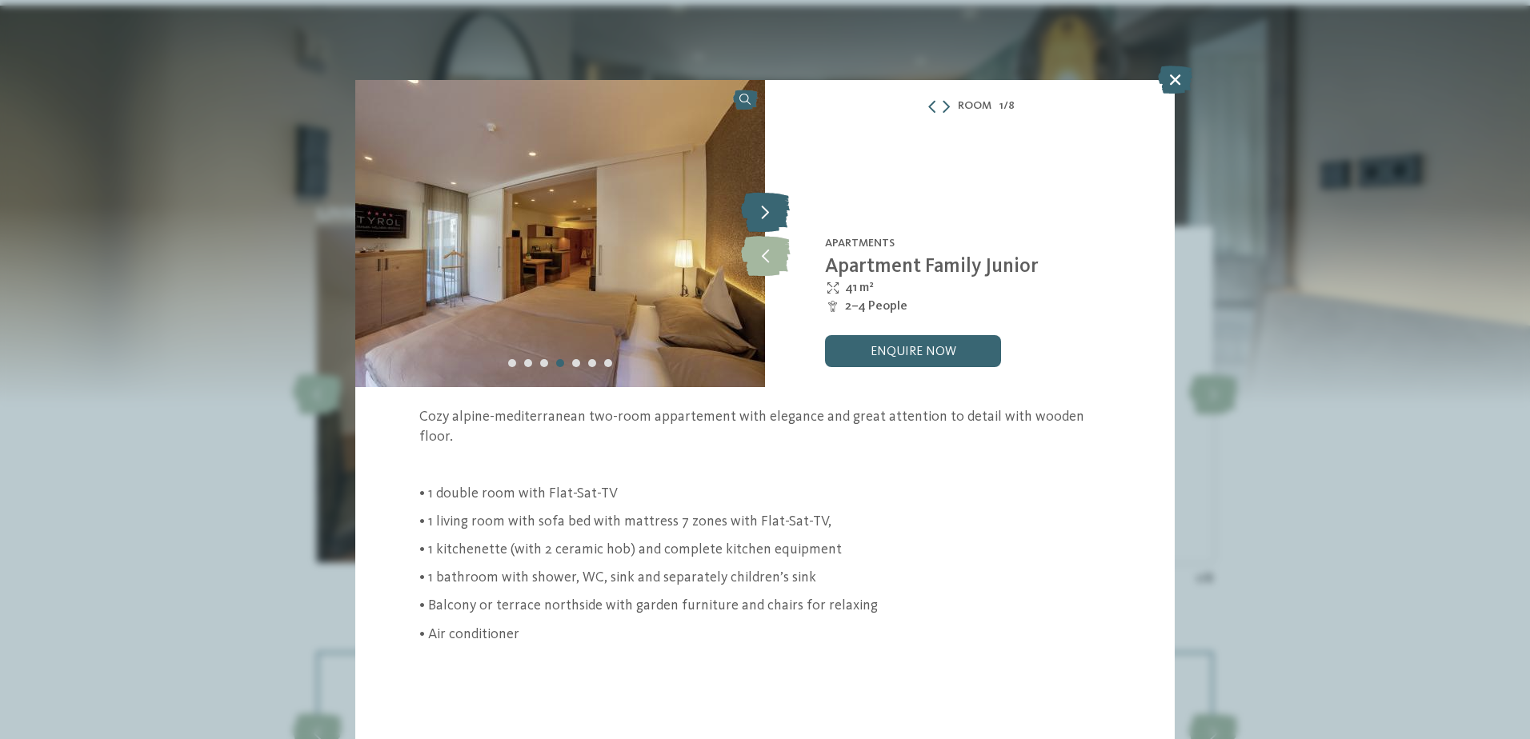
click at [771, 206] on icon at bounding box center [765, 212] width 49 height 40
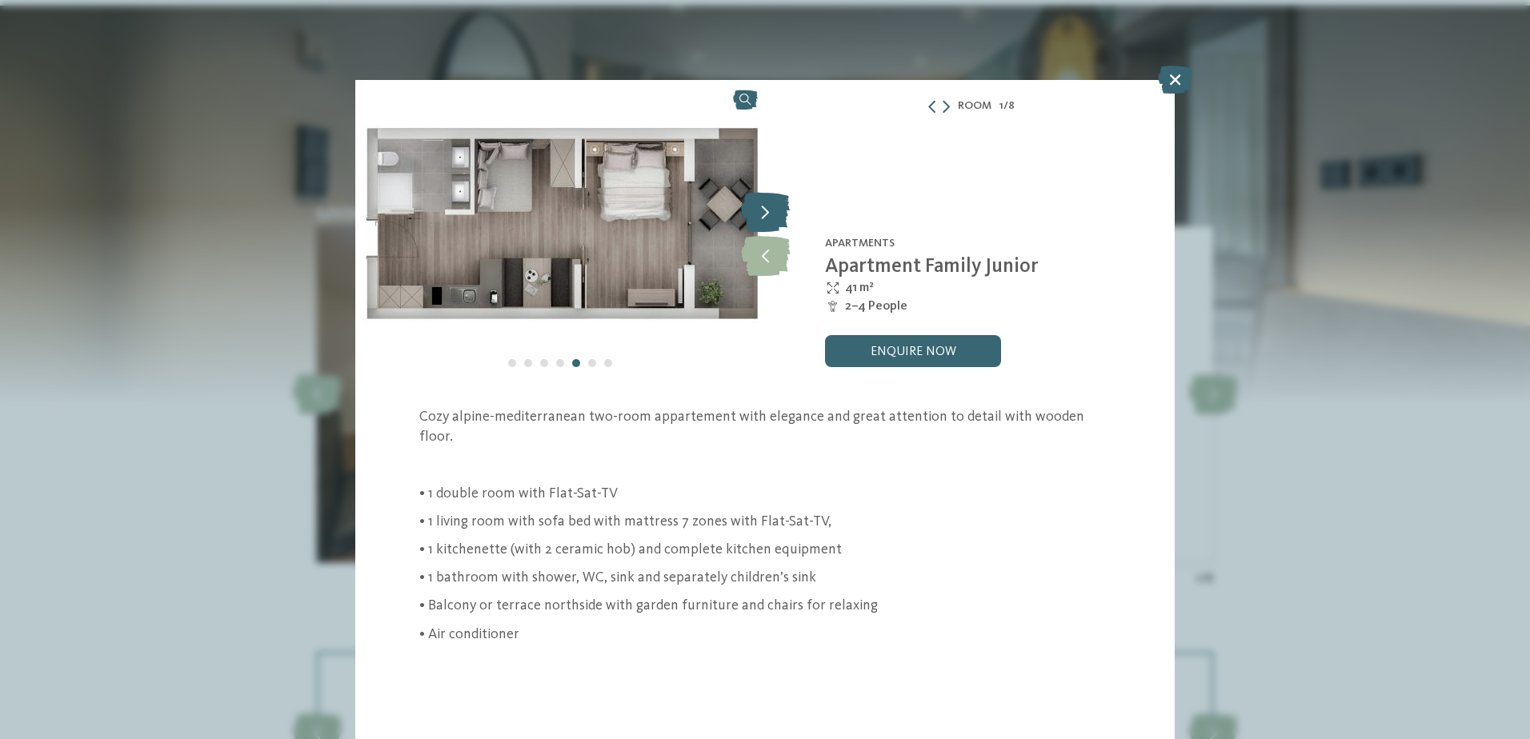
click at [771, 206] on icon at bounding box center [765, 212] width 49 height 40
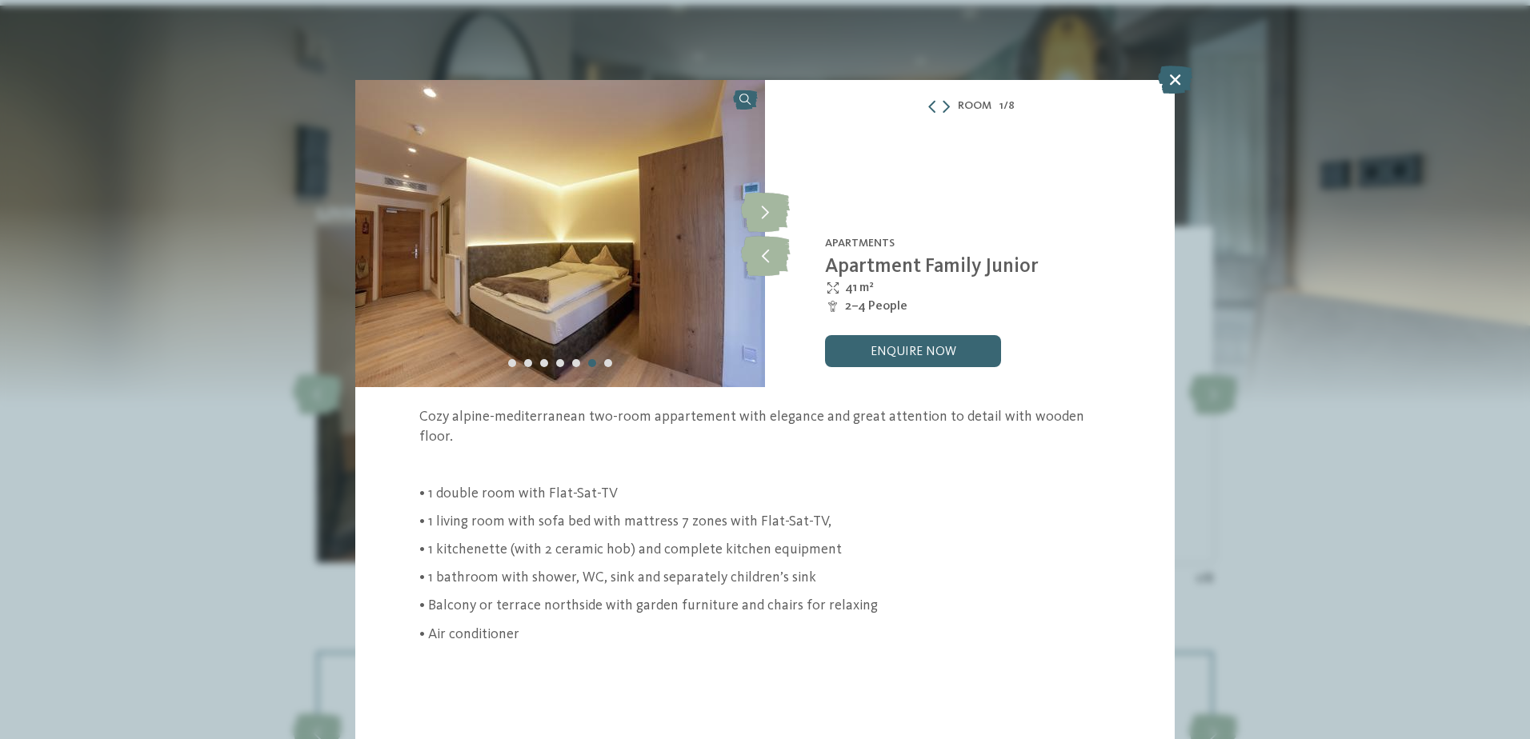
click at [1395, 396] on div "Room 1 / 8 slide 1 of 8 slide 6" at bounding box center [765, 369] width 1530 height 739
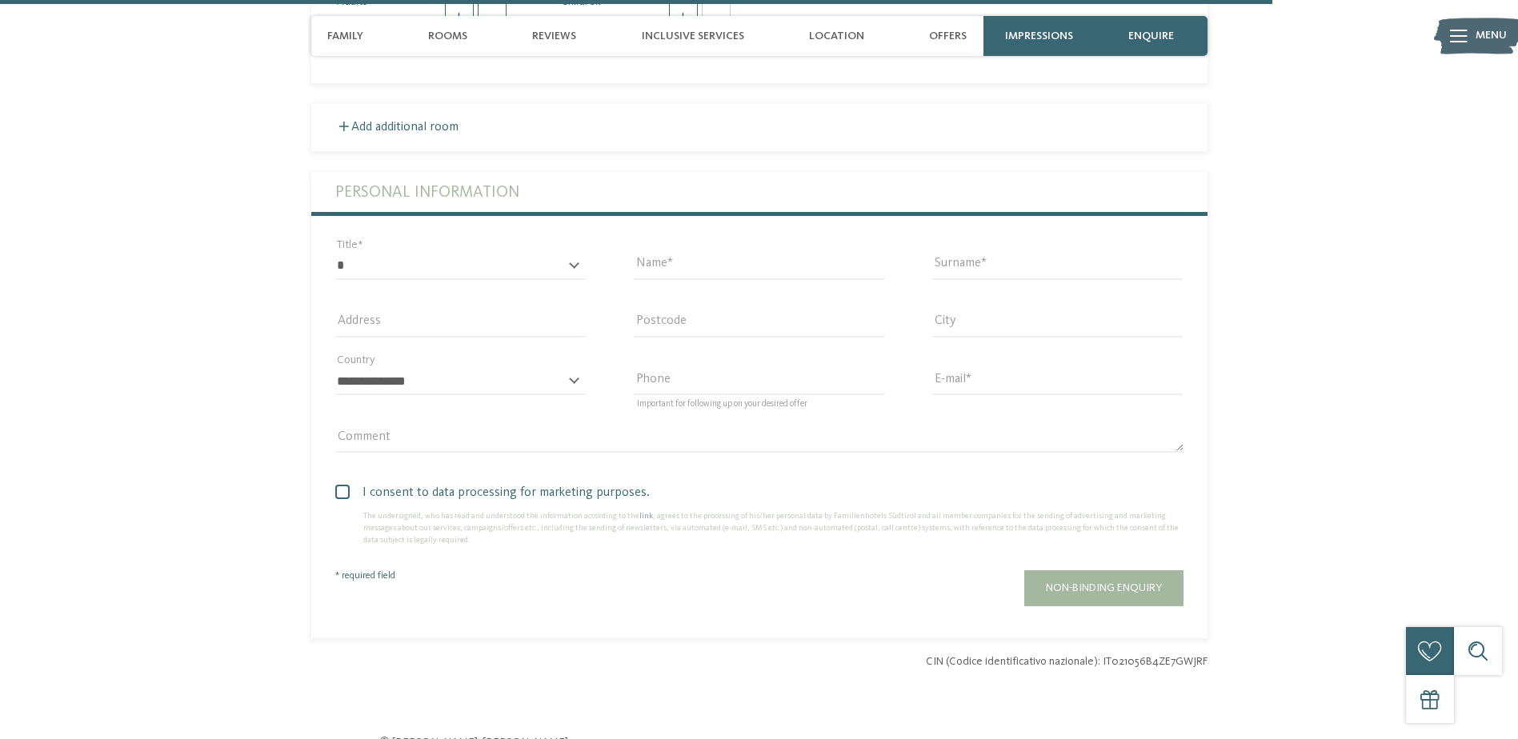
scroll to position [4321, 0]
